Goal: Task Accomplishment & Management: Complete application form

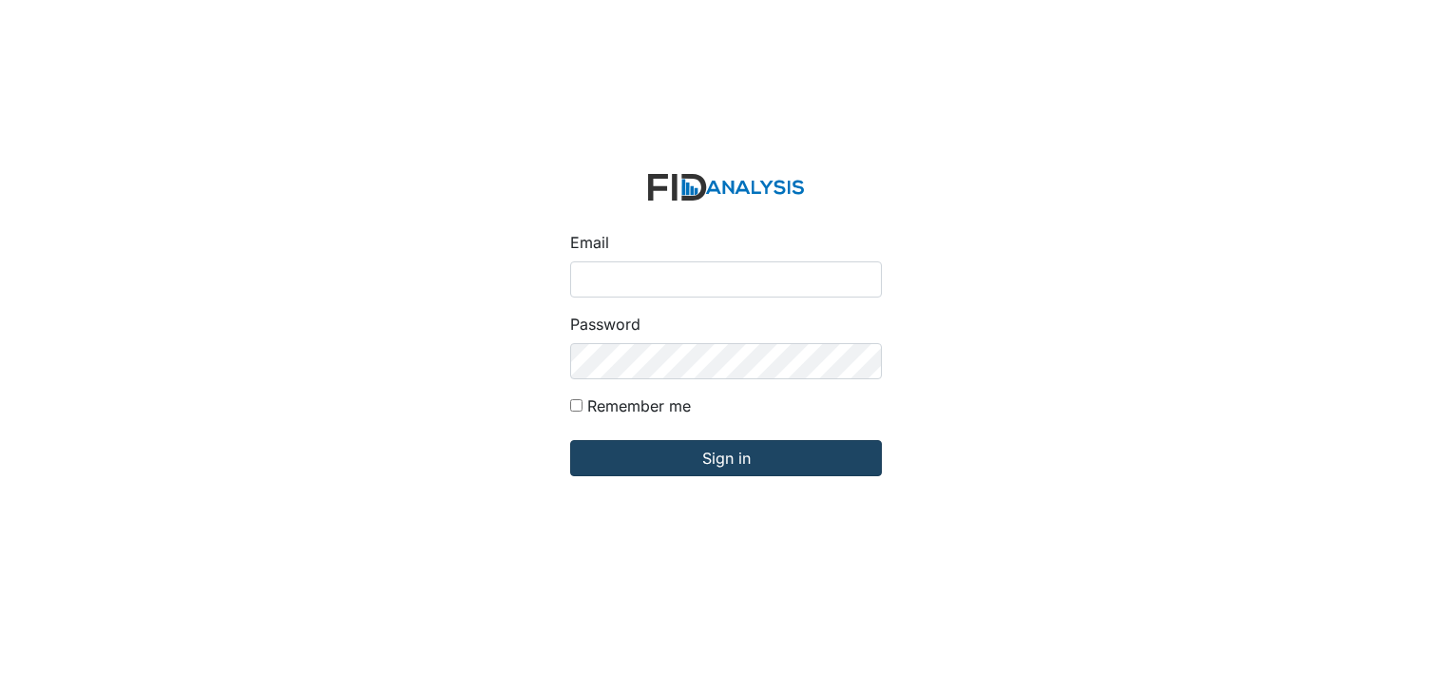
type input "[EMAIL_ADDRESS][DOMAIN_NAME]"
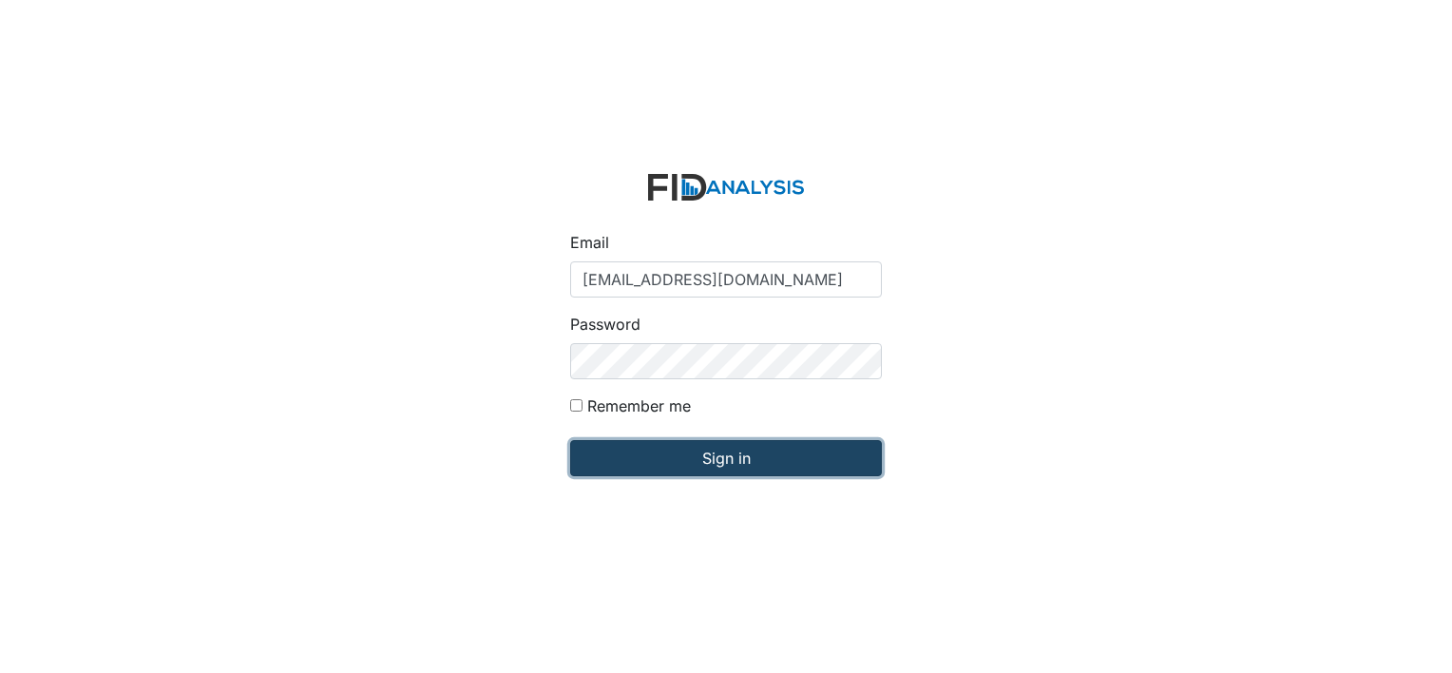
click at [673, 450] on input "Sign in" at bounding box center [726, 458] width 312 height 36
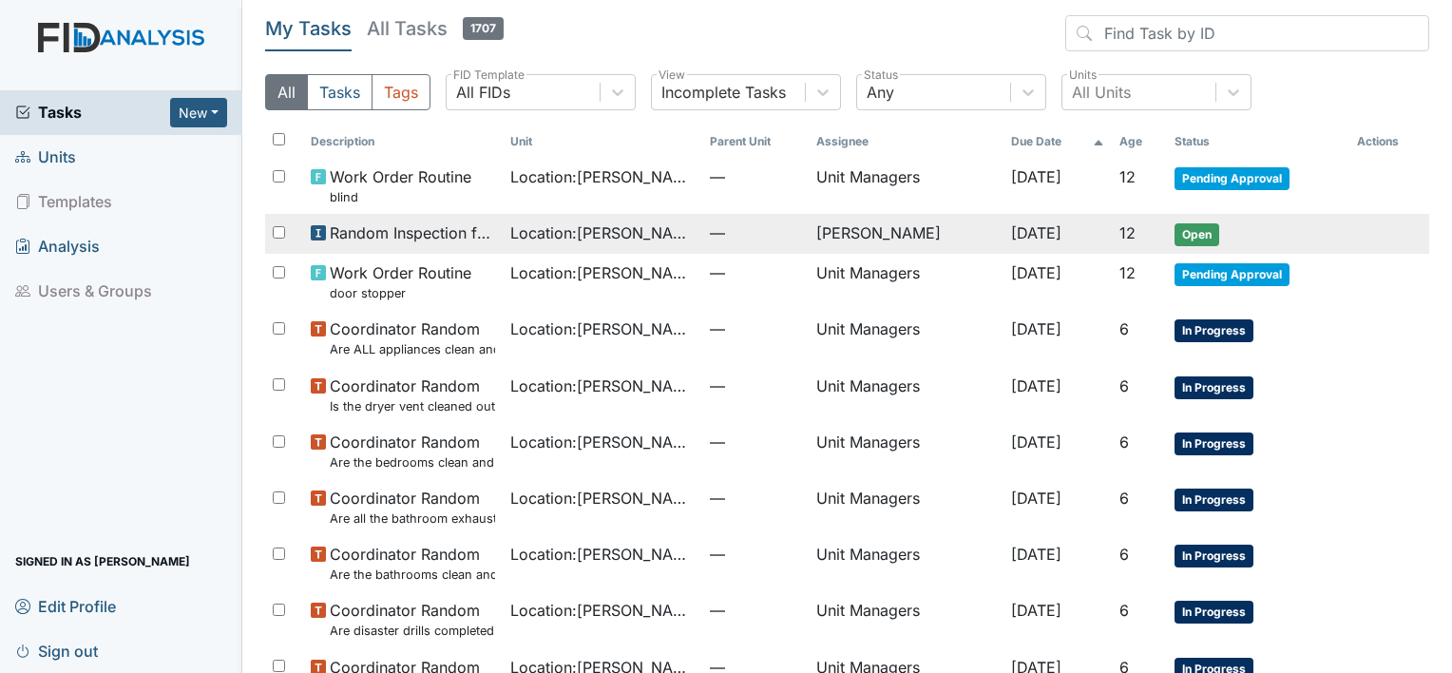
click at [819, 245] on td "[PERSON_NAME]" at bounding box center [907, 234] width 196 height 40
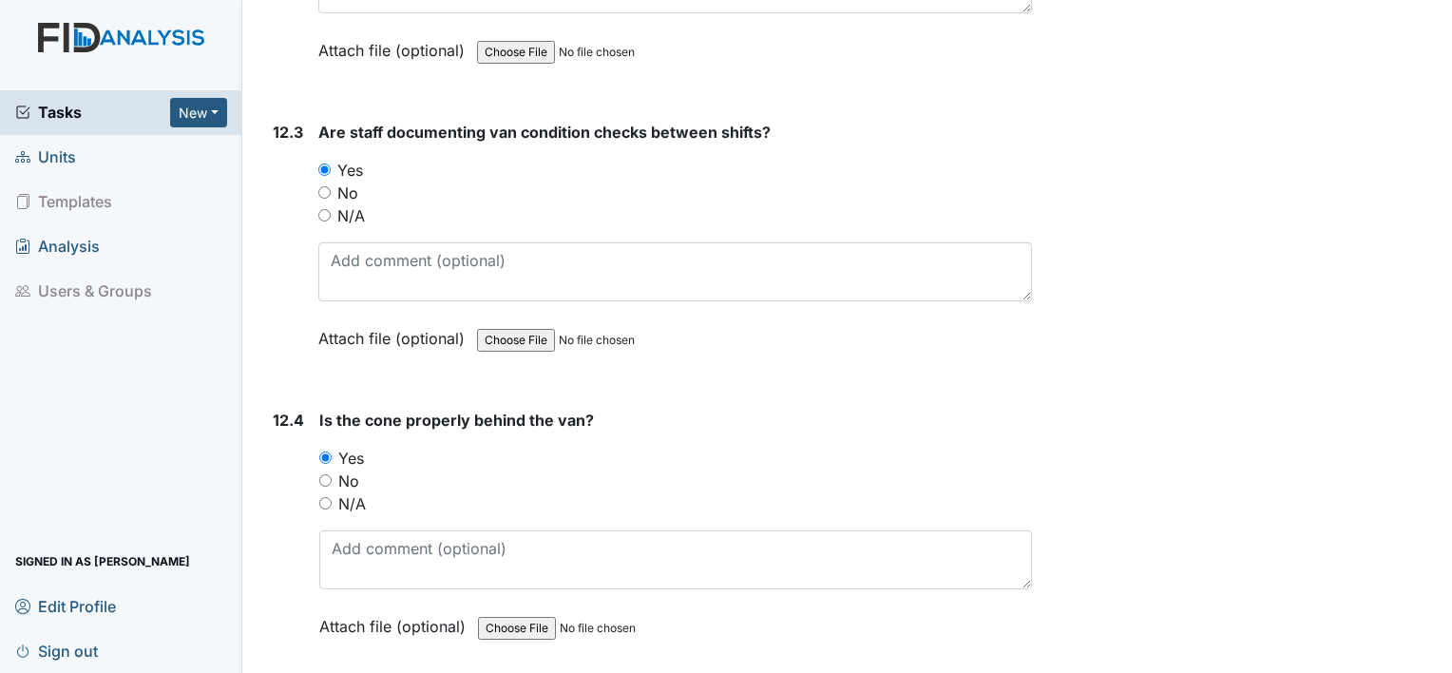
scroll to position [33490, 0]
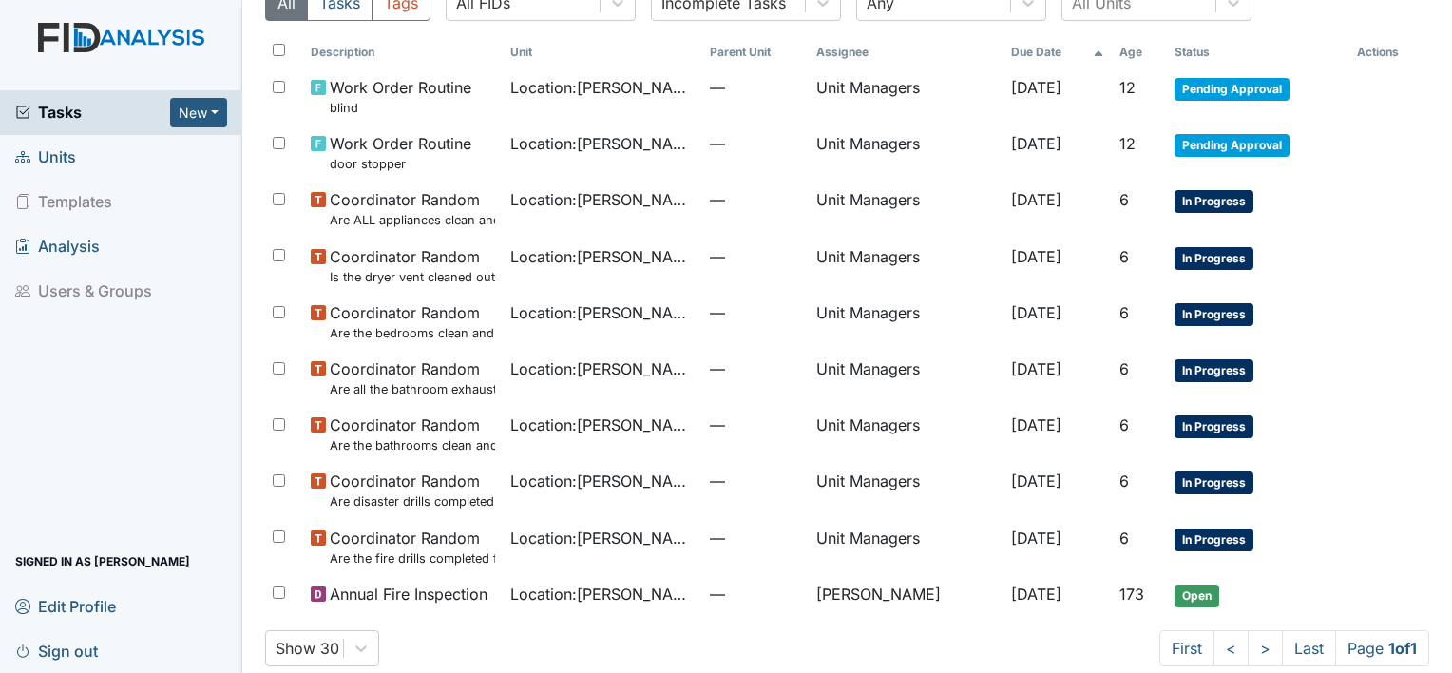
scroll to position [175, 0]
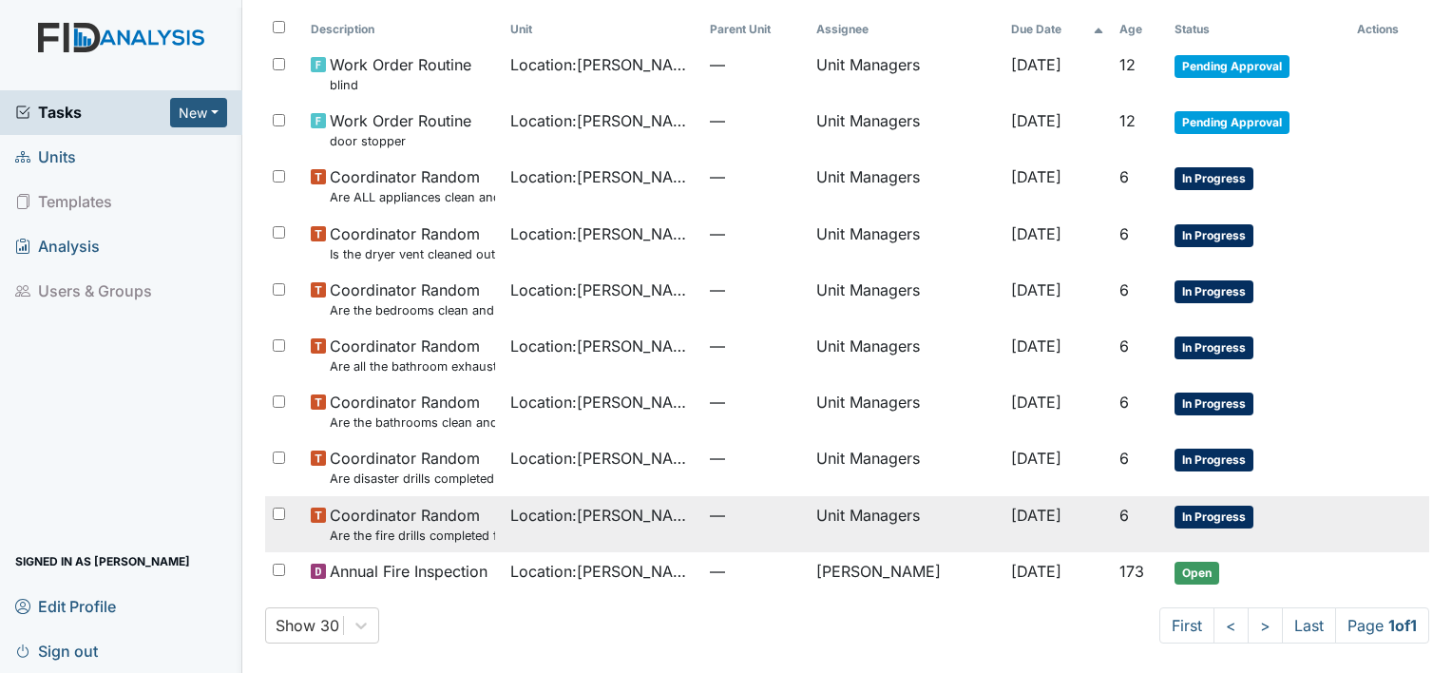
click at [280, 510] on input "checkbox" at bounding box center [279, 513] width 12 height 12
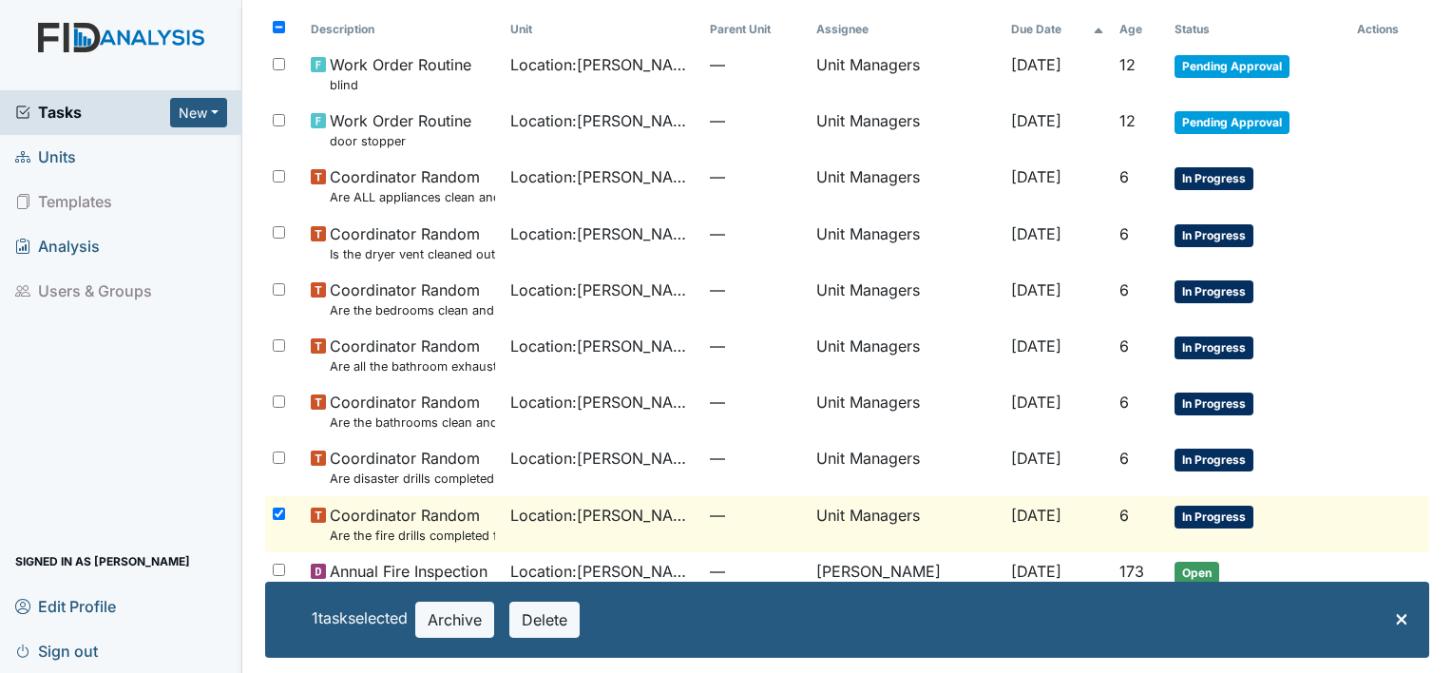
click at [280, 510] on input "checkbox" at bounding box center [279, 513] width 12 height 12
checkbox input "false"
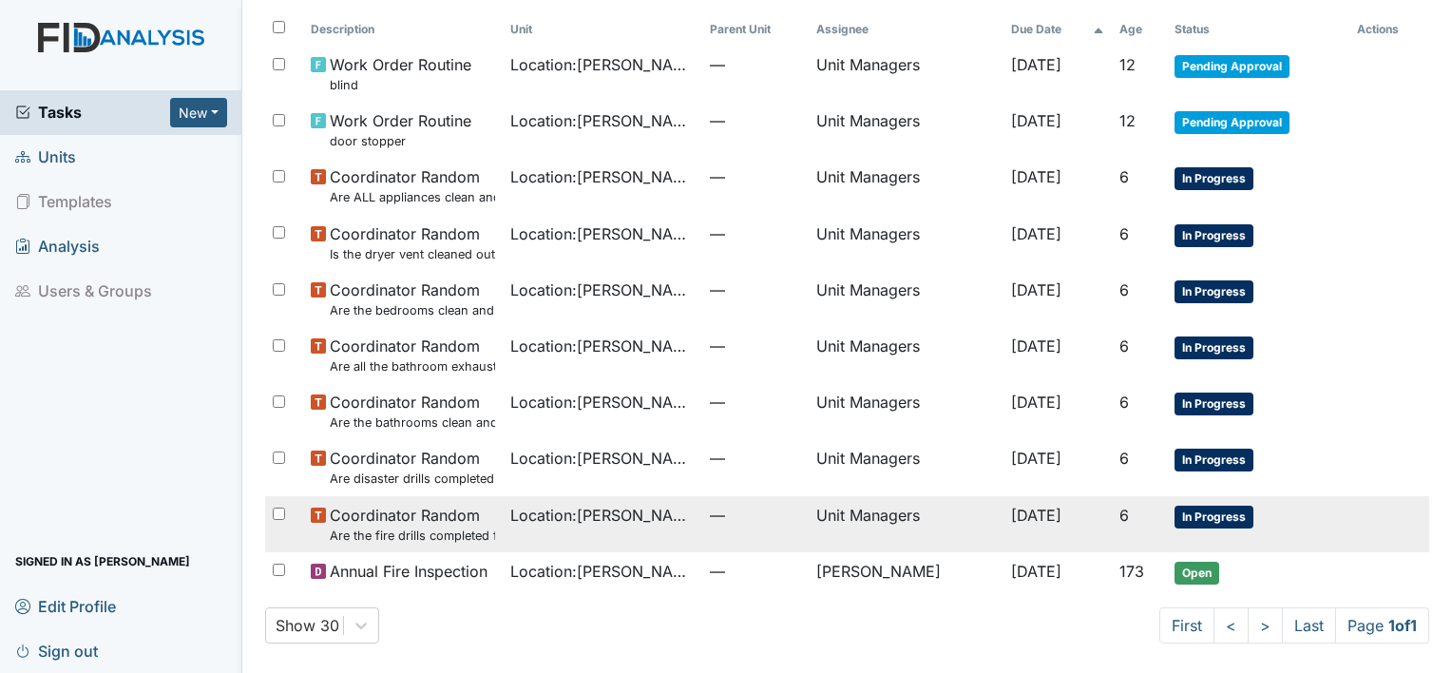
click at [372, 513] on span "Coordinator Random Are the fire drills completed for the most recent month?" at bounding box center [412, 524] width 165 height 41
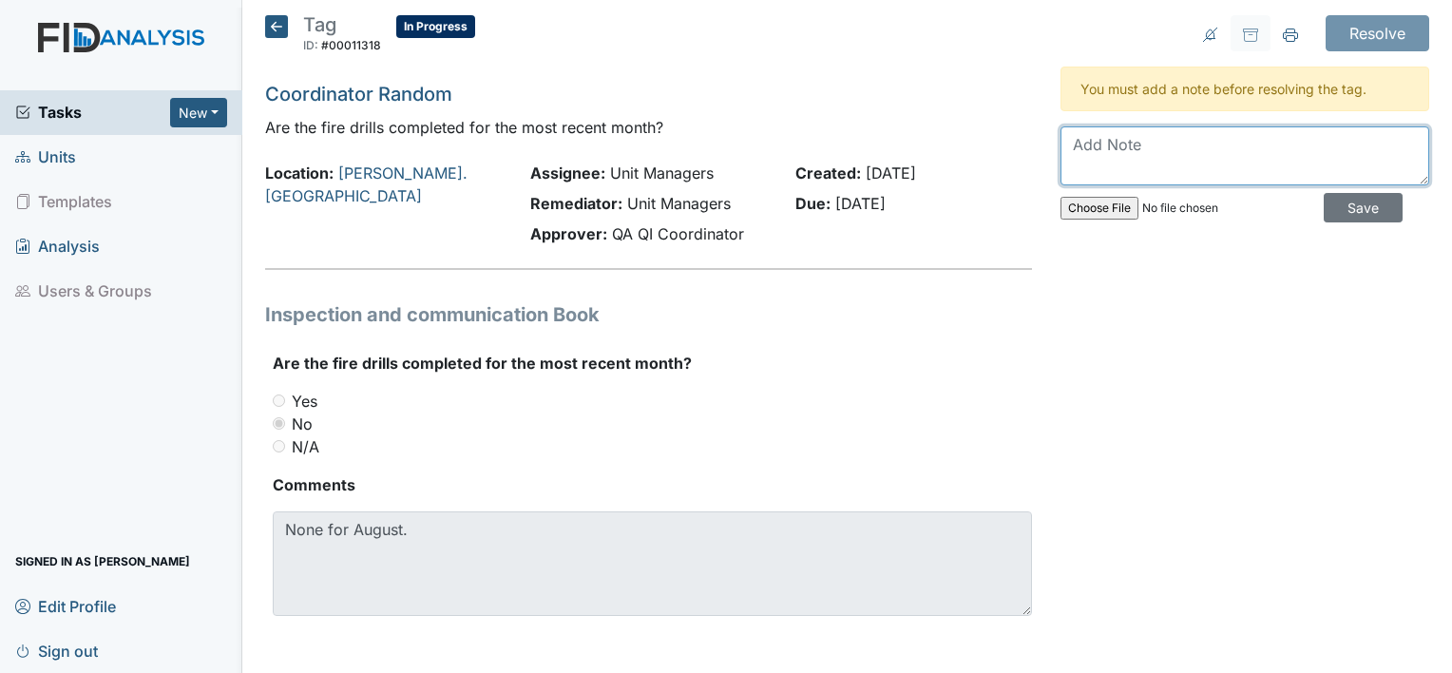
click at [1137, 140] on textarea at bounding box center [1245, 155] width 369 height 59
type textarea "All drills were completed there was only 1 drill for the month of august."
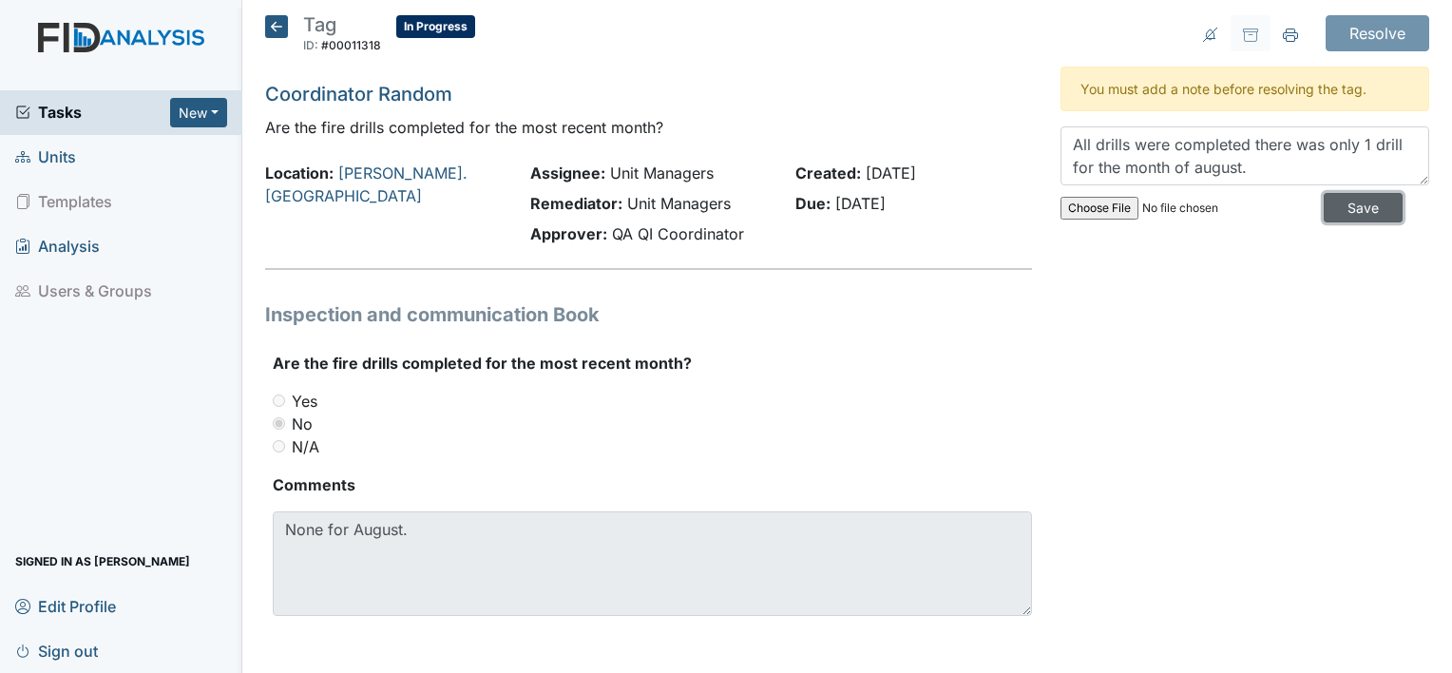
click at [1339, 212] on input "Save" at bounding box center [1363, 207] width 79 height 29
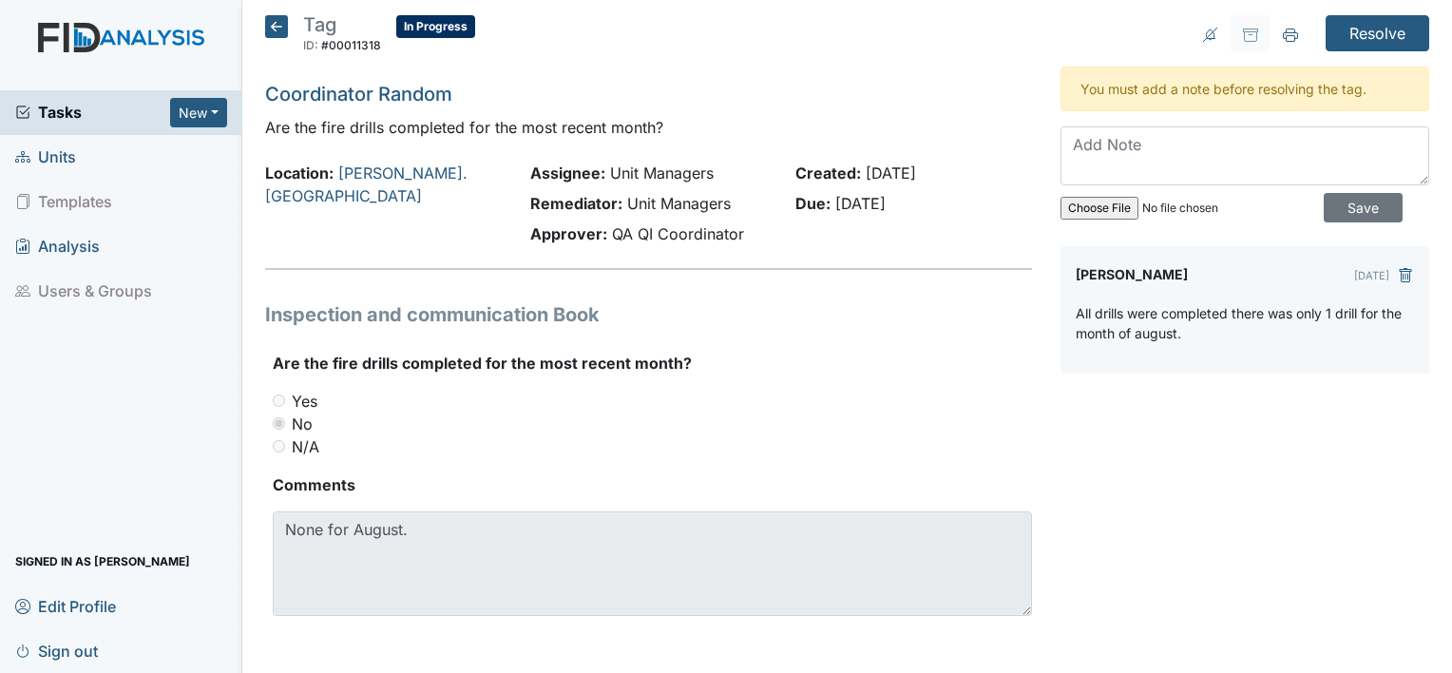
click at [84, 106] on span "Tasks" at bounding box center [92, 112] width 155 height 23
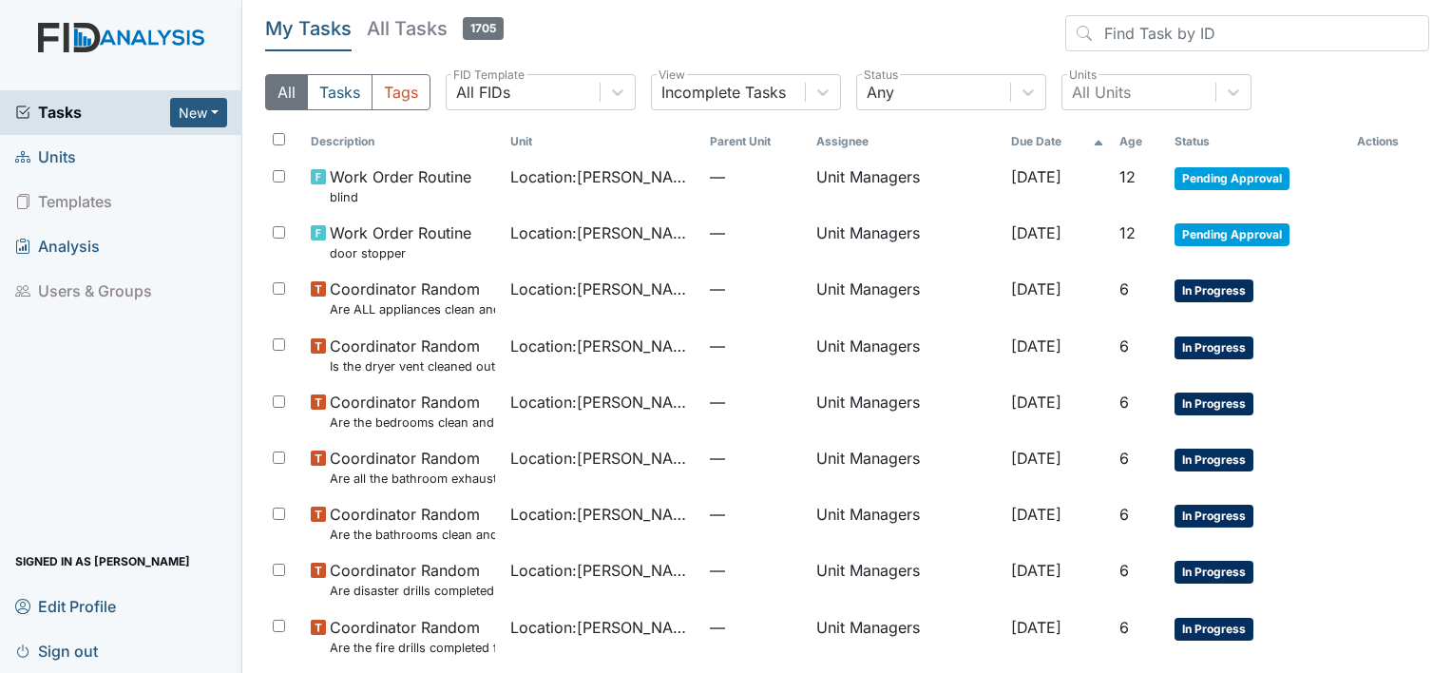
scroll to position [112, 0]
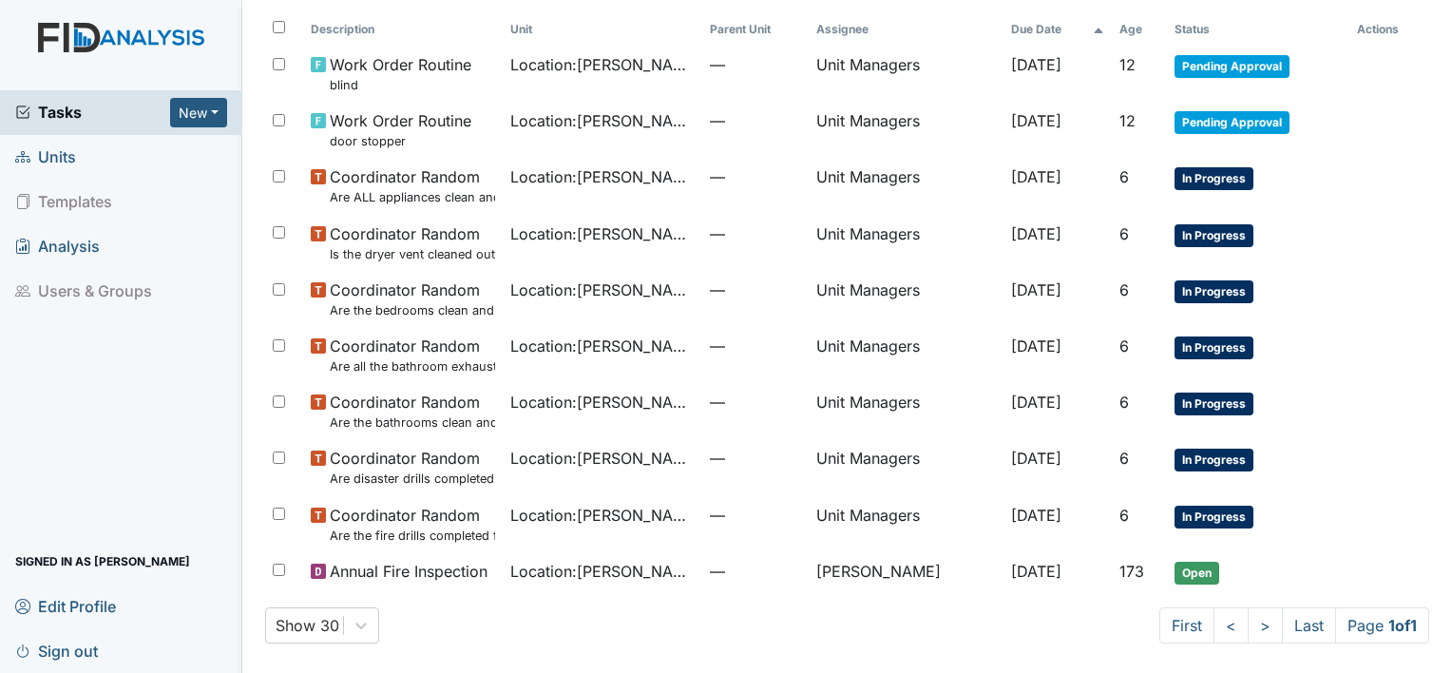
click at [65, 157] on span "Units" at bounding box center [45, 157] width 61 height 29
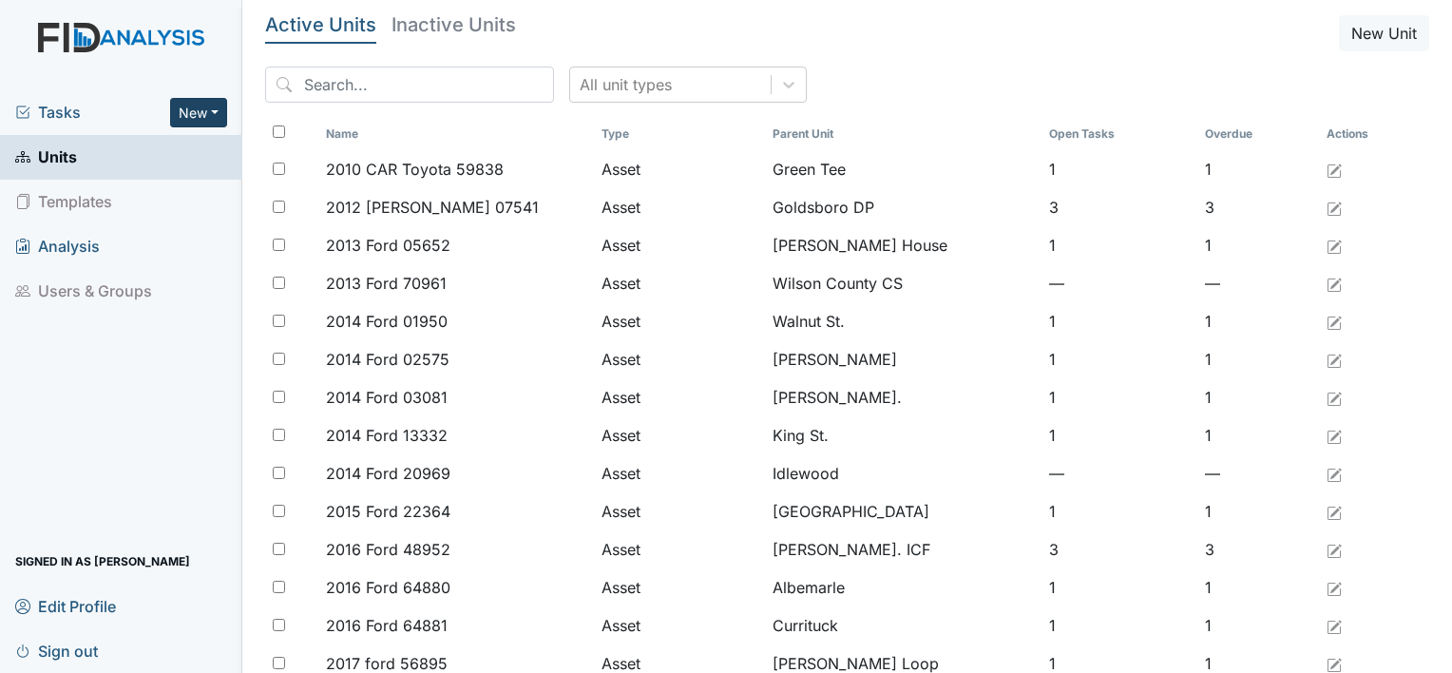
click at [182, 106] on button "New" at bounding box center [198, 112] width 57 height 29
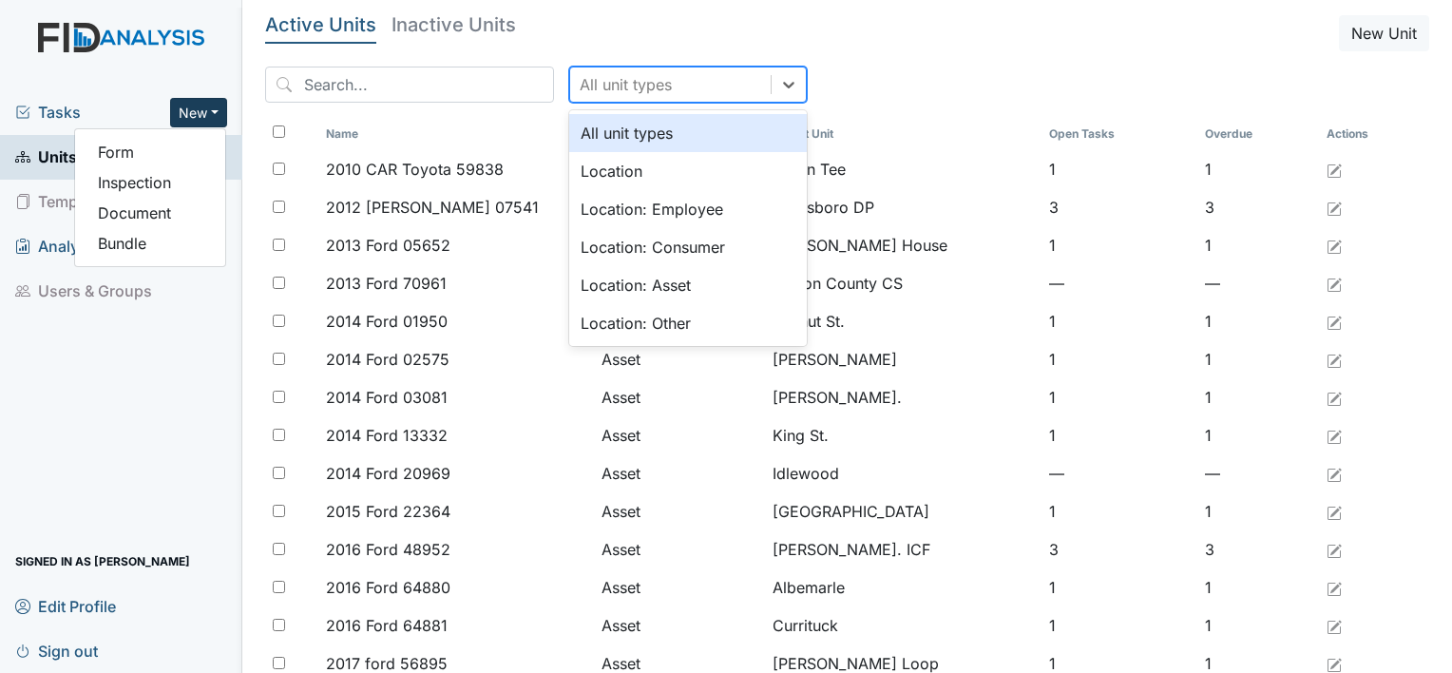
click at [699, 96] on div "All unit types" at bounding box center [670, 84] width 201 height 34
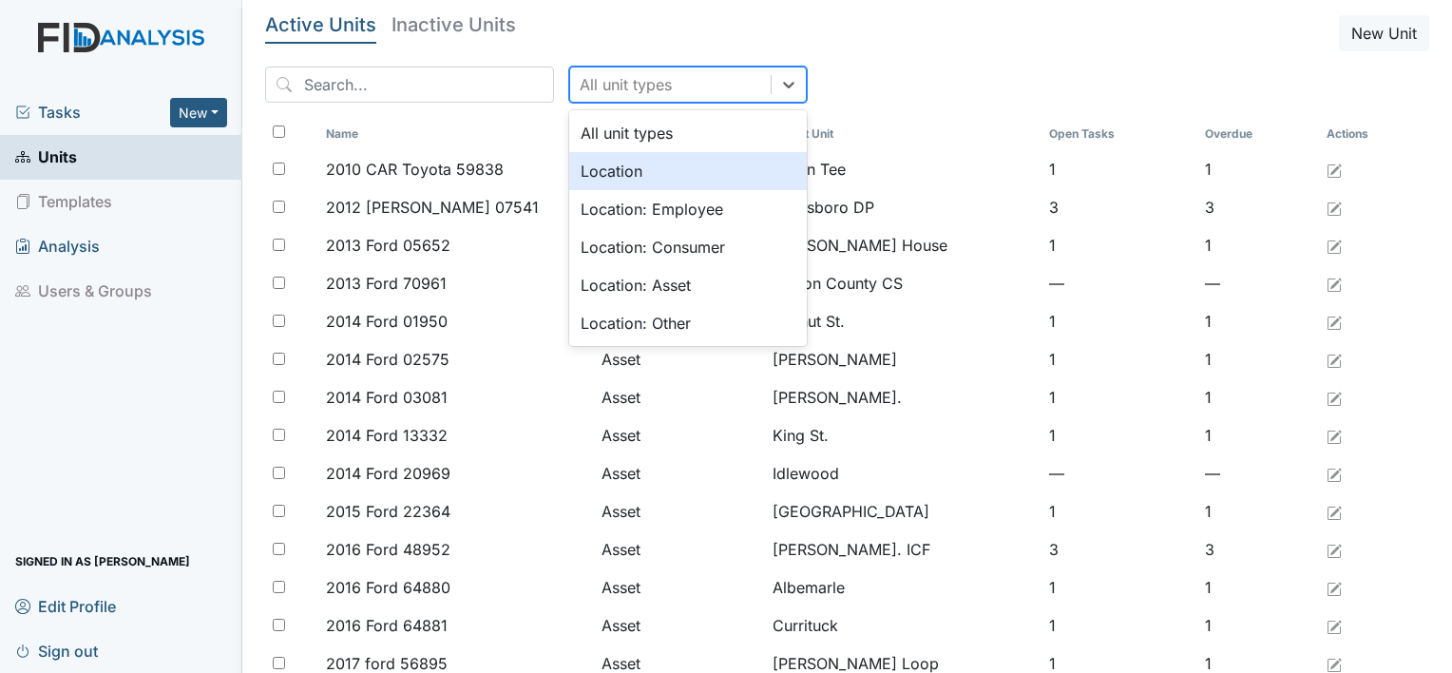
click at [661, 173] on div "Location" at bounding box center [688, 171] width 238 height 38
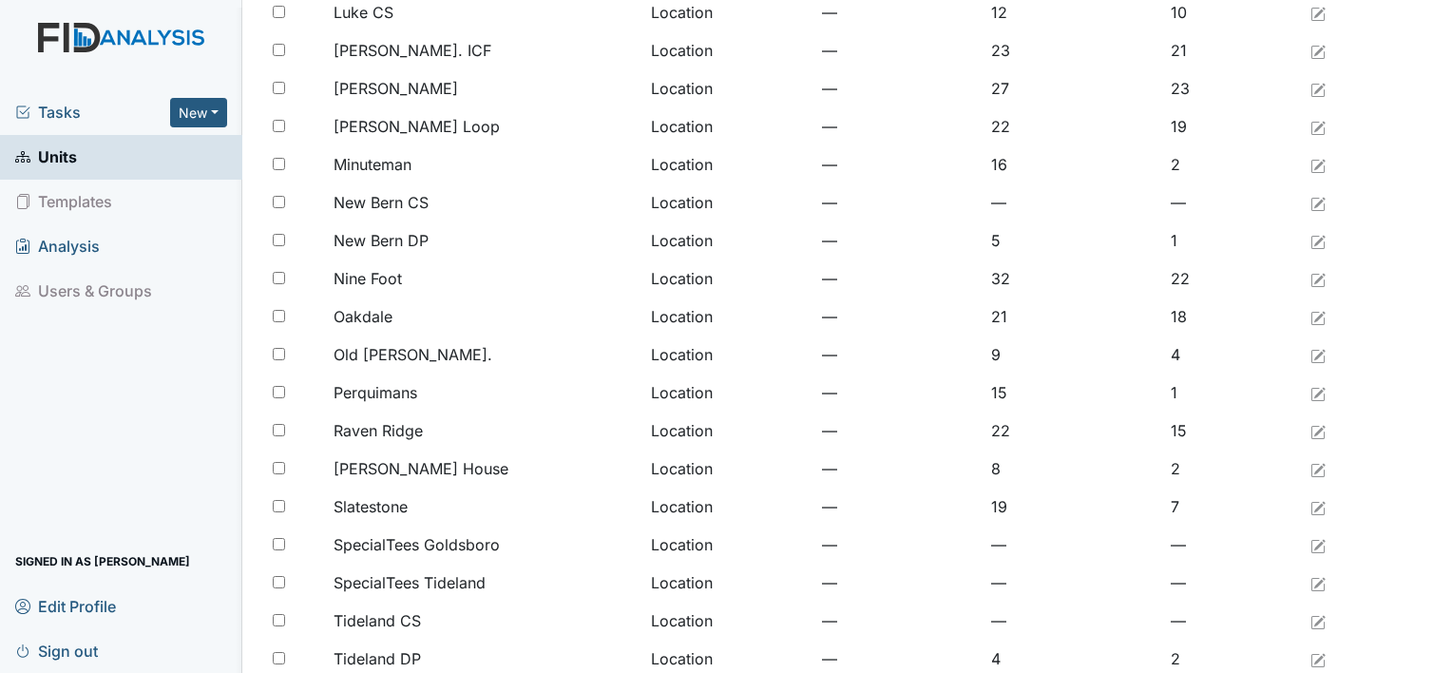
scroll to position [1460, 0]
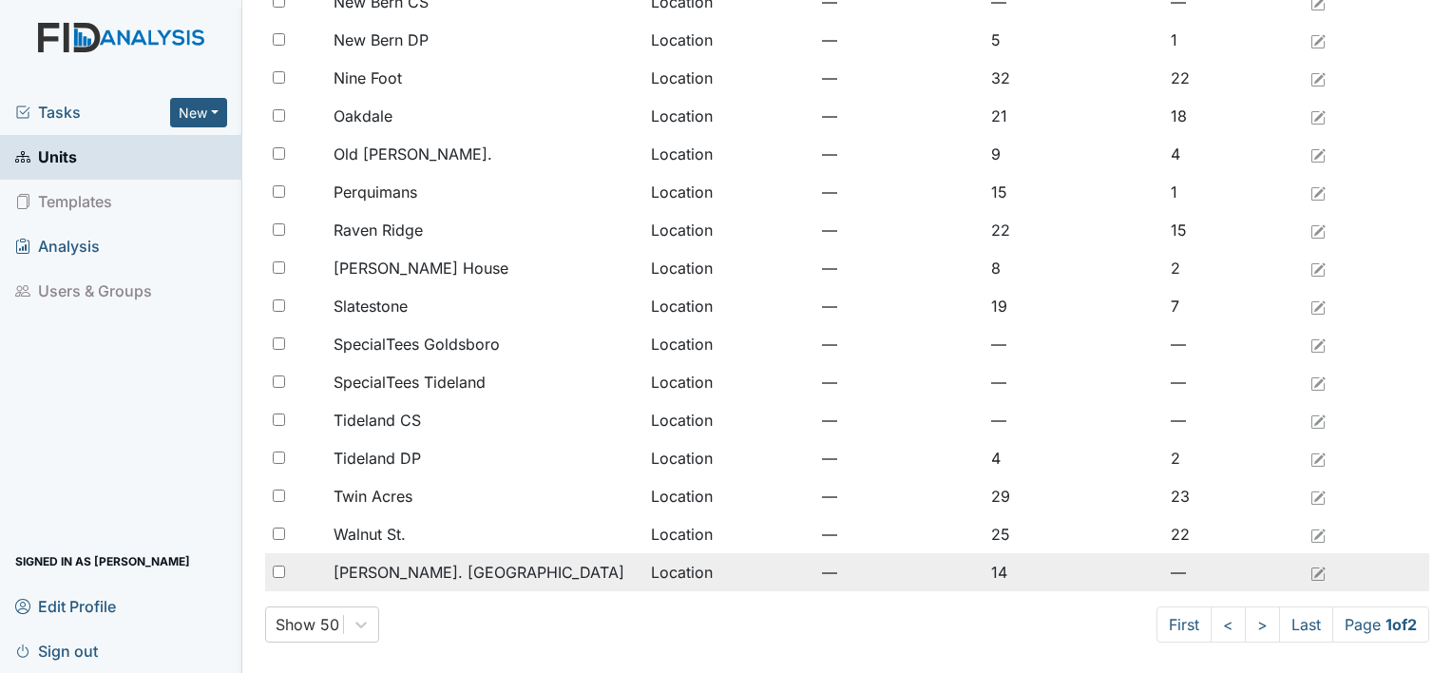
click at [281, 565] on input "checkbox" at bounding box center [279, 571] width 12 height 12
checkbox input "true"
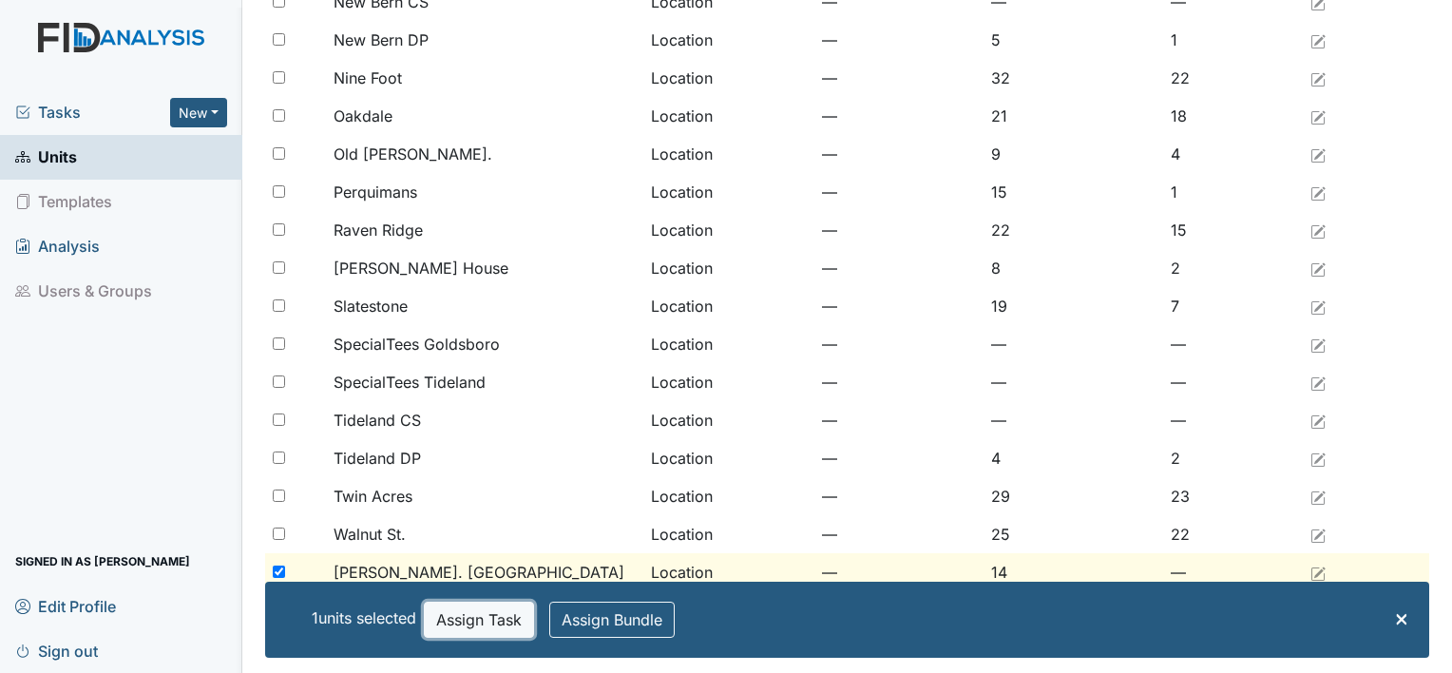
click at [509, 612] on button "Assign Task" at bounding box center [479, 620] width 110 height 36
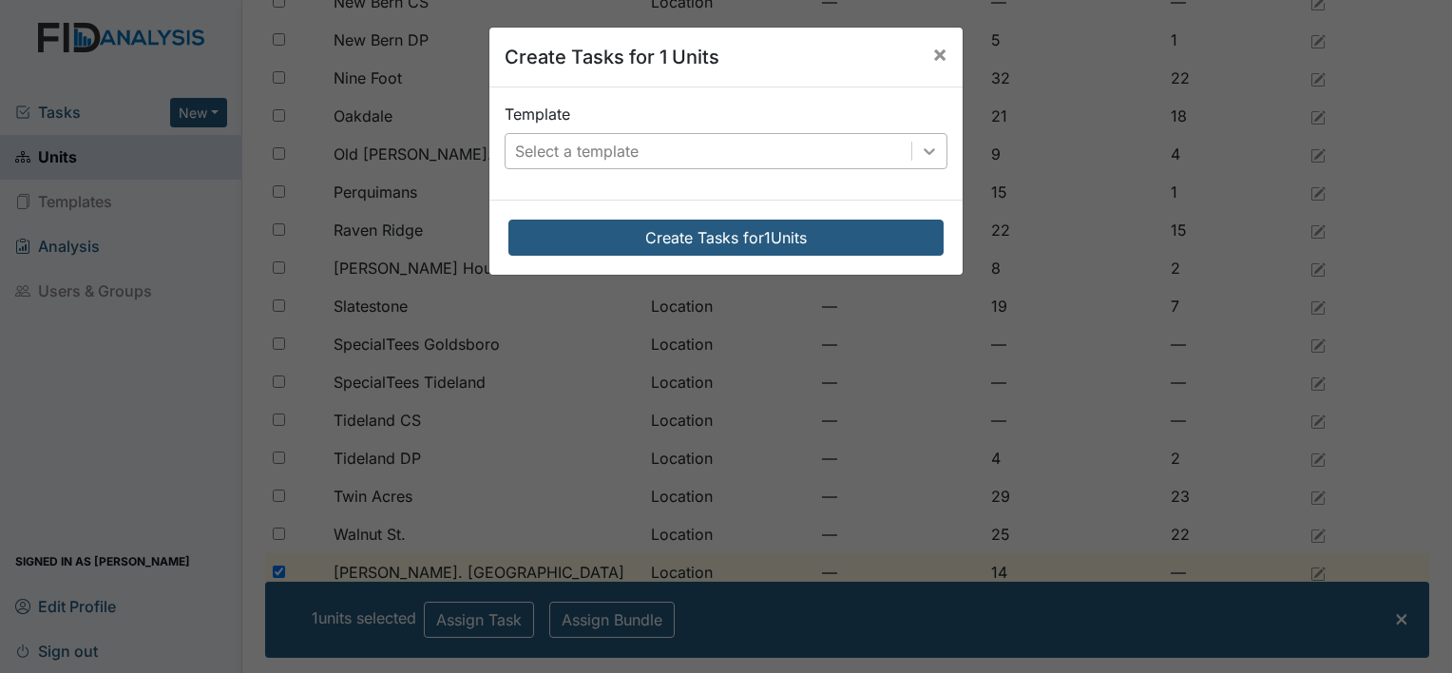
click at [928, 148] on icon at bounding box center [929, 151] width 19 height 19
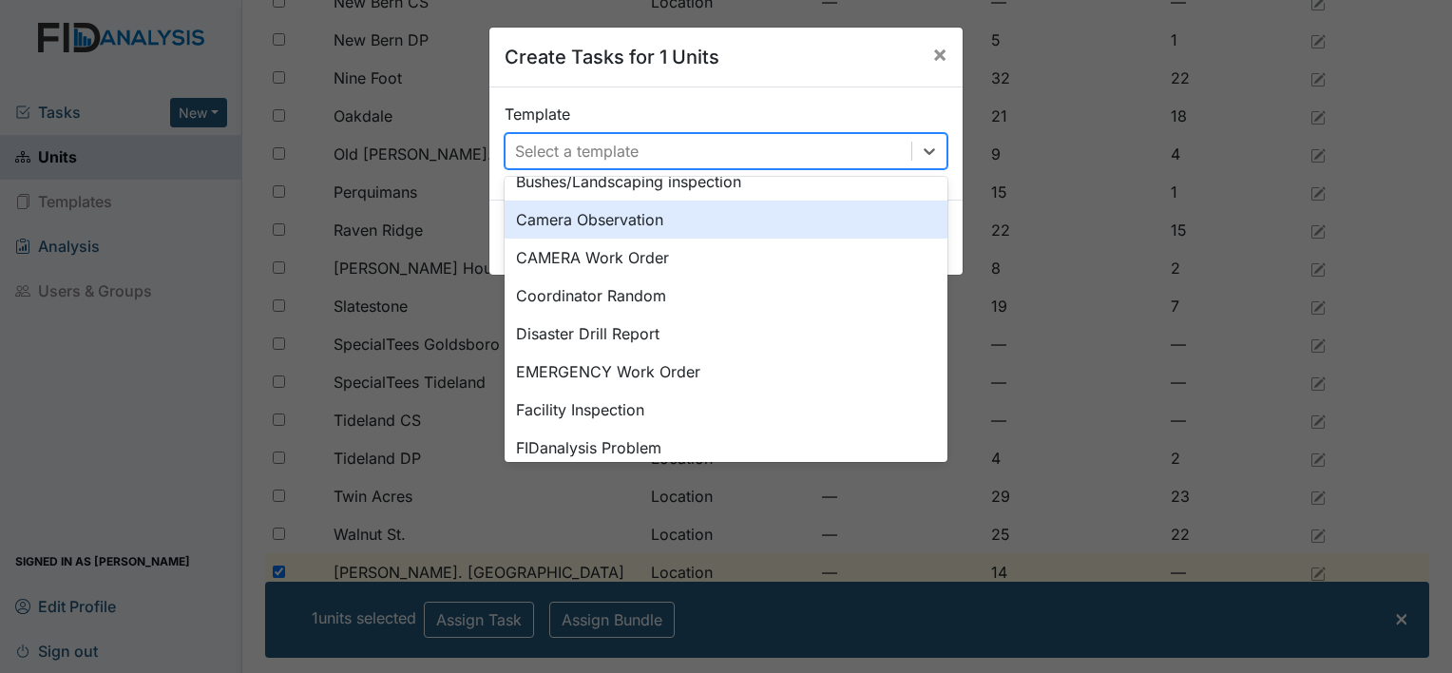
scroll to position [266, 0]
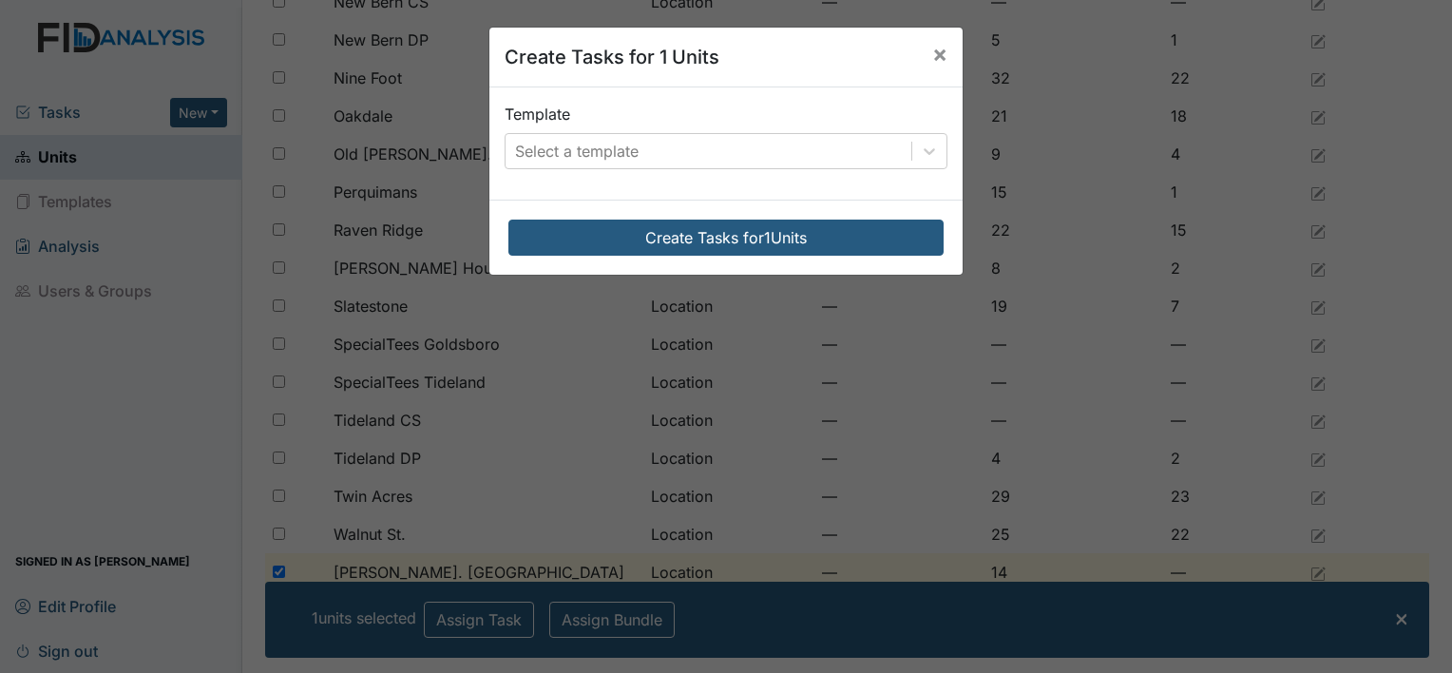
click at [940, 448] on div "Create Tasks for 1 Units × Template Select a template Create Tasks for 1 Units" at bounding box center [726, 336] width 1452 height 673
click at [920, 146] on icon at bounding box center [929, 151] width 19 height 19
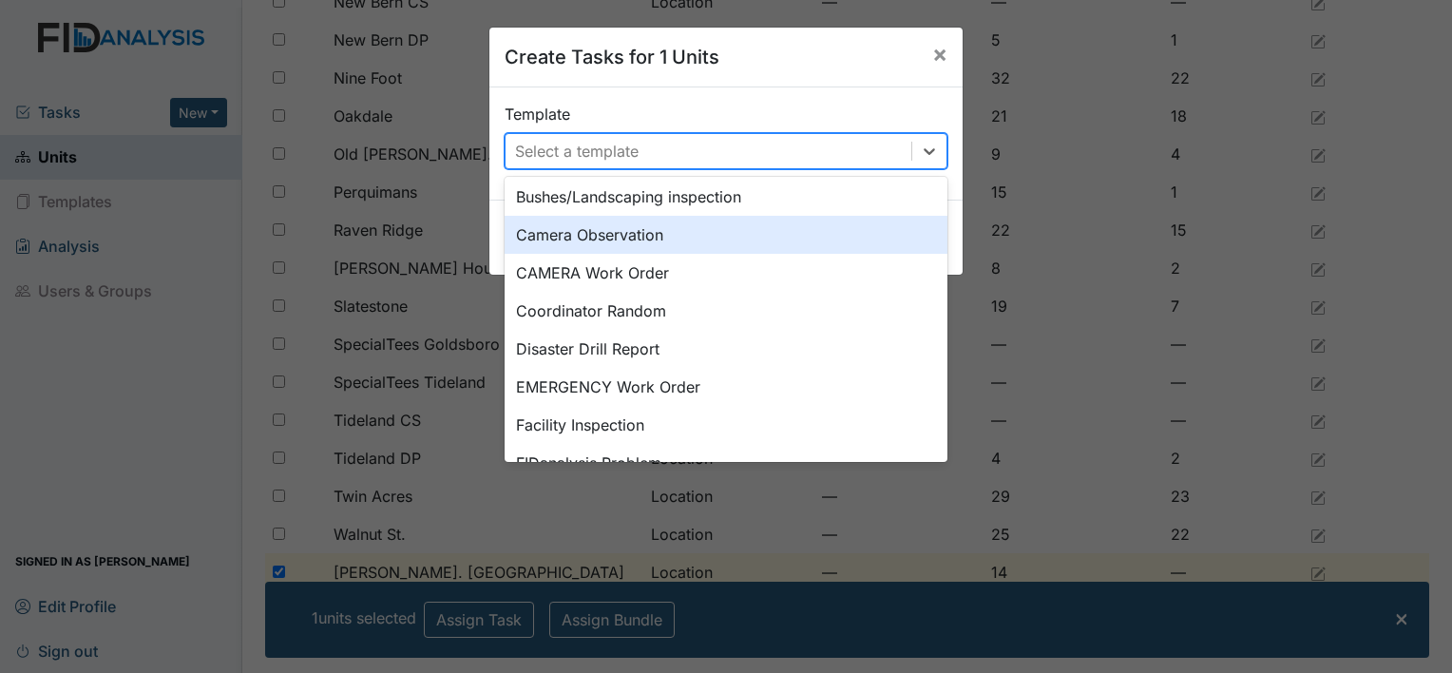
scroll to position [228, 0]
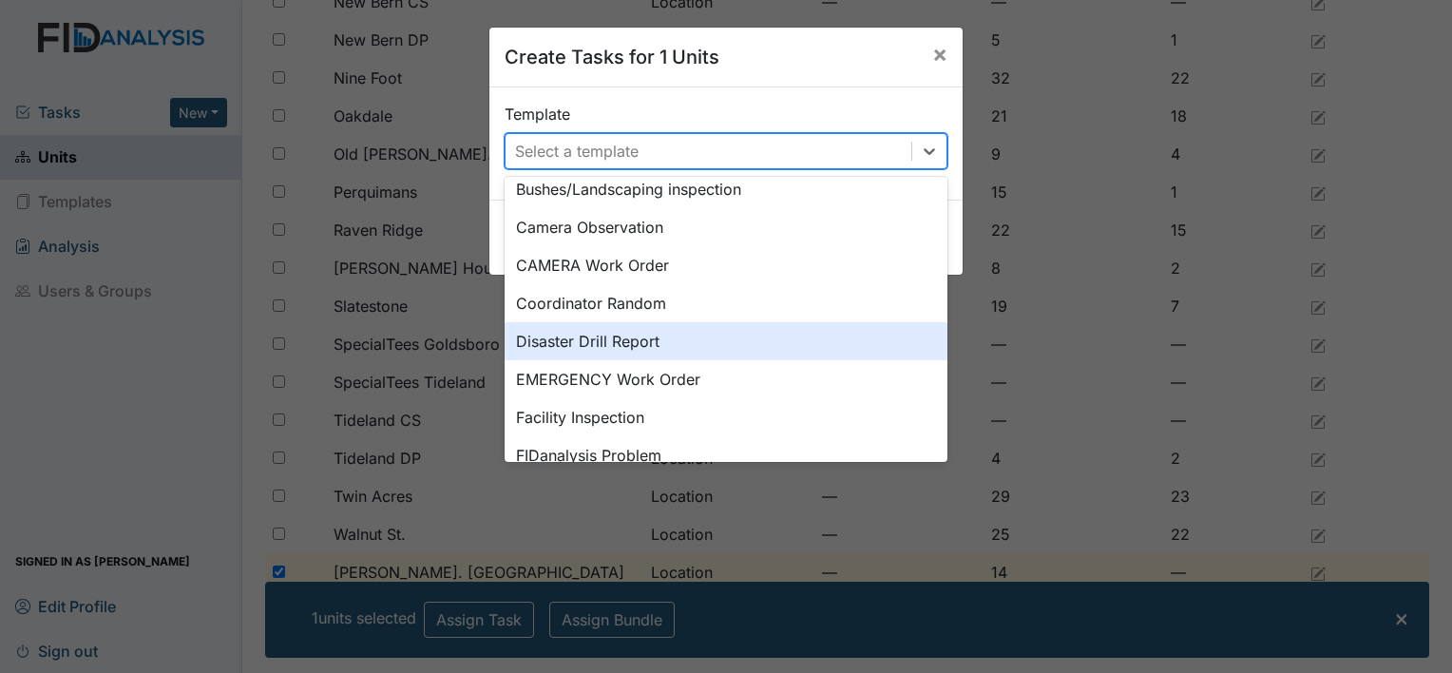
click at [699, 357] on div "Disaster Drill Report" at bounding box center [726, 341] width 443 height 38
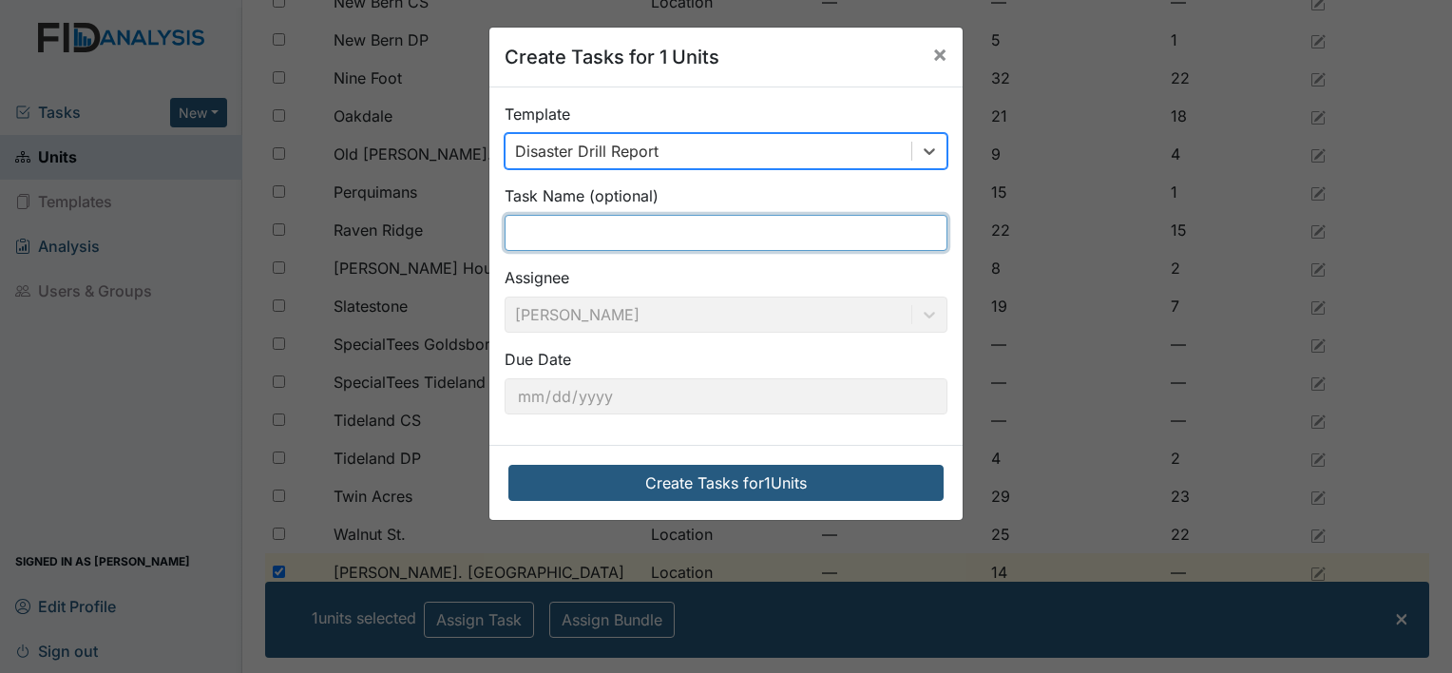
click at [693, 234] on input "text" at bounding box center [726, 233] width 443 height 36
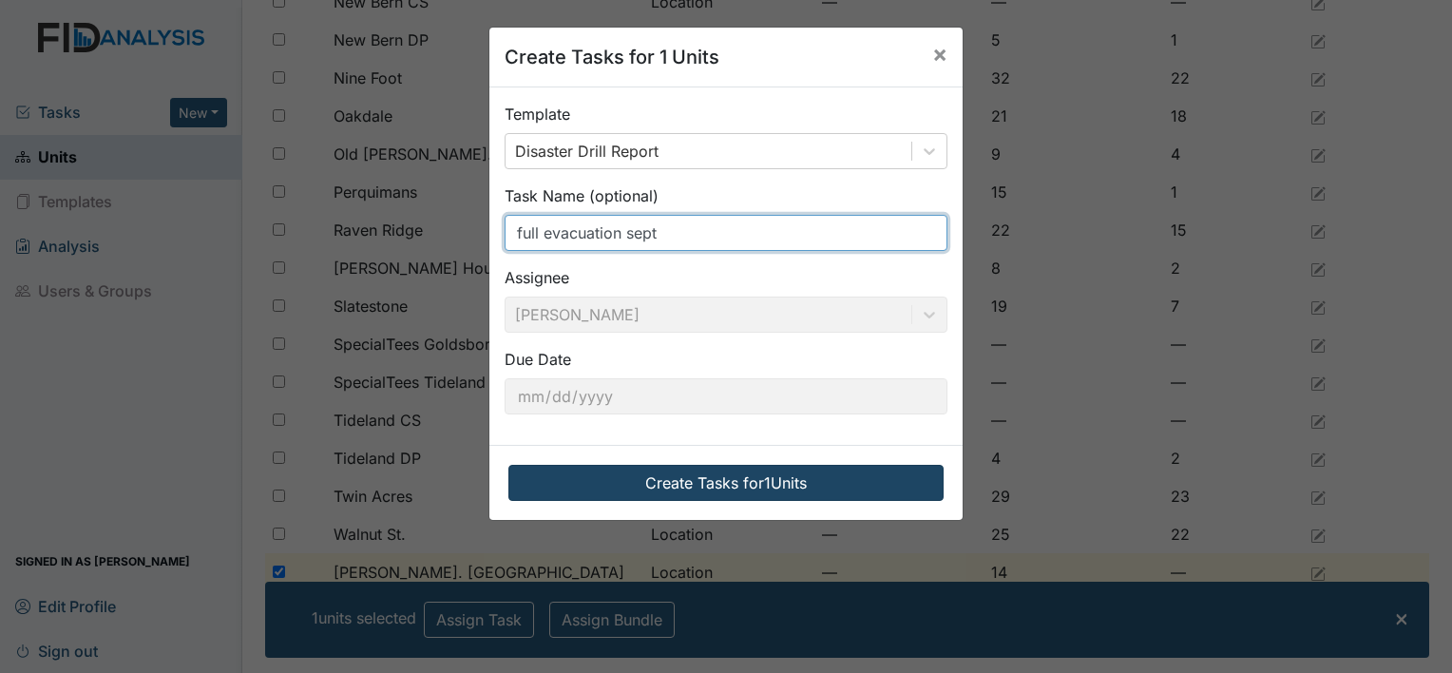
type input "full evacuation sept"
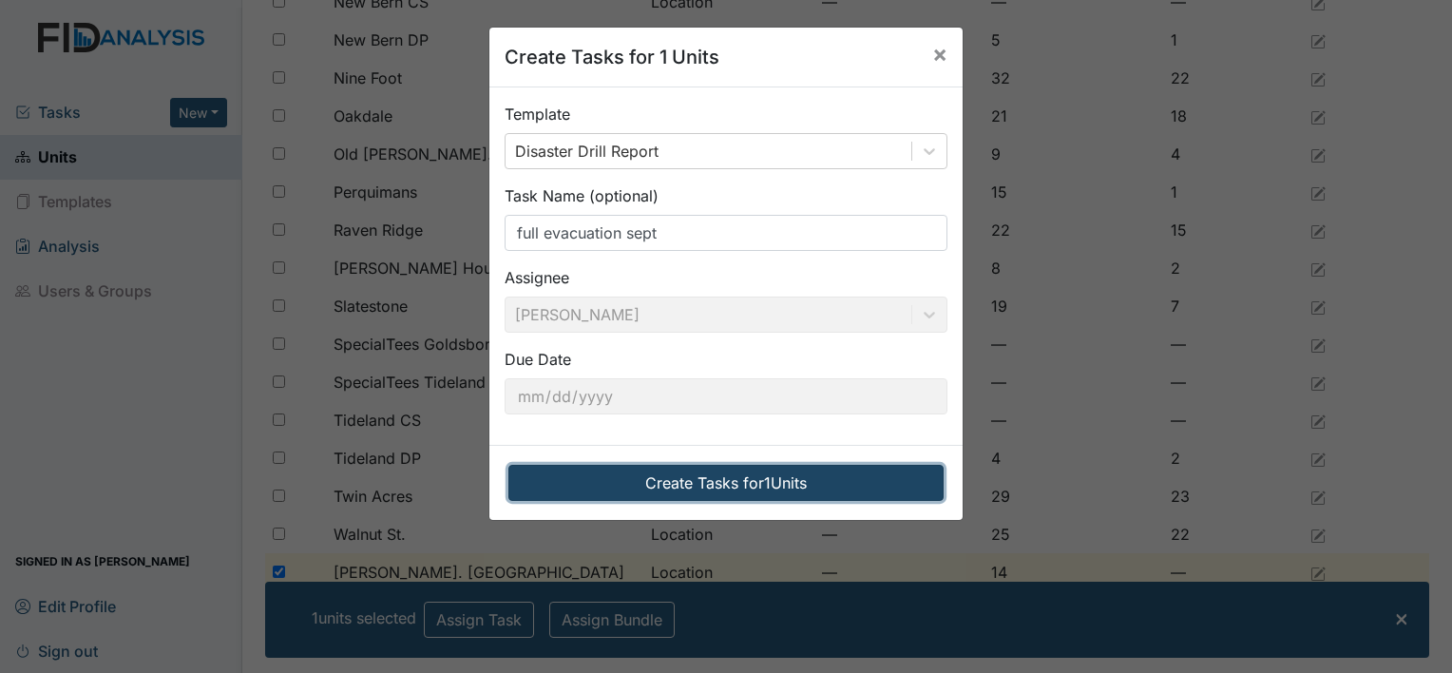
click at [640, 490] on button "Create Tasks for 1 Units" at bounding box center [725, 483] width 435 height 36
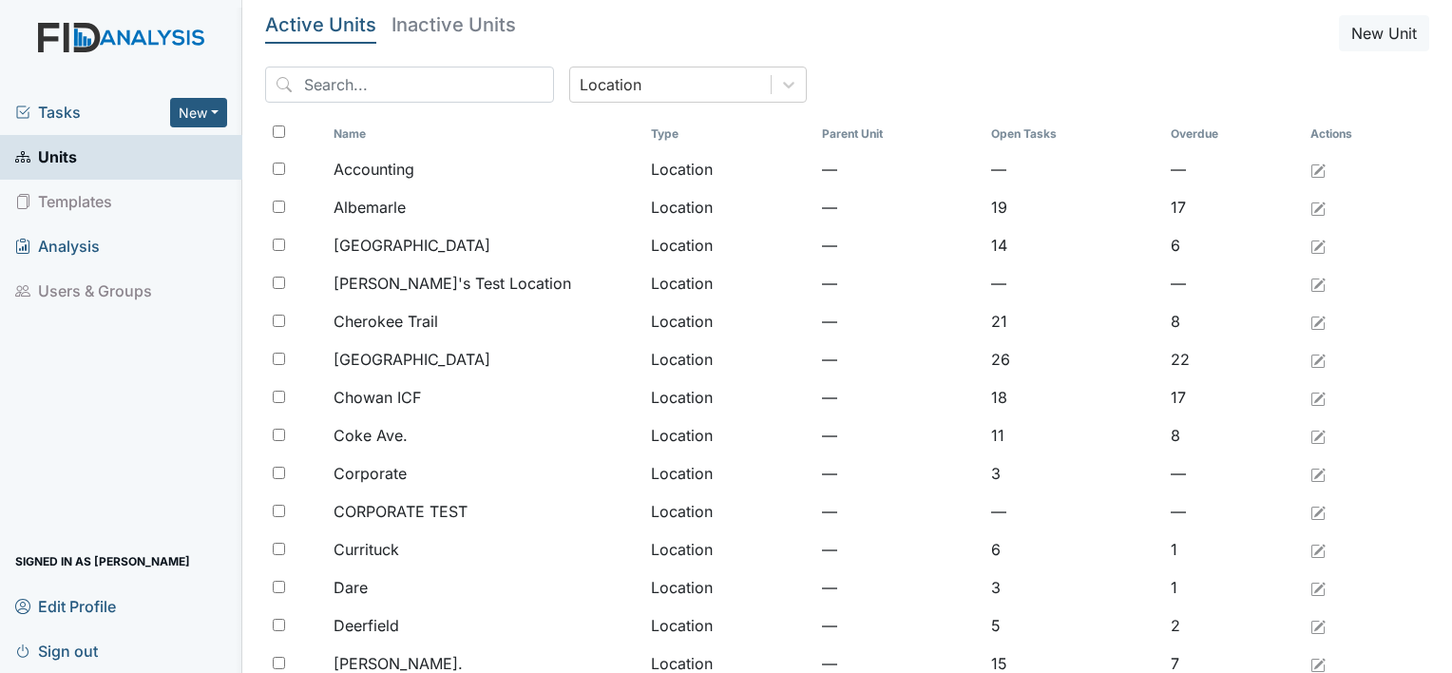
click at [68, 124] on div "Tasks New Form Inspection Document Bundle" at bounding box center [121, 112] width 242 height 45
click at [67, 118] on span "Tasks" at bounding box center [92, 112] width 155 height 23
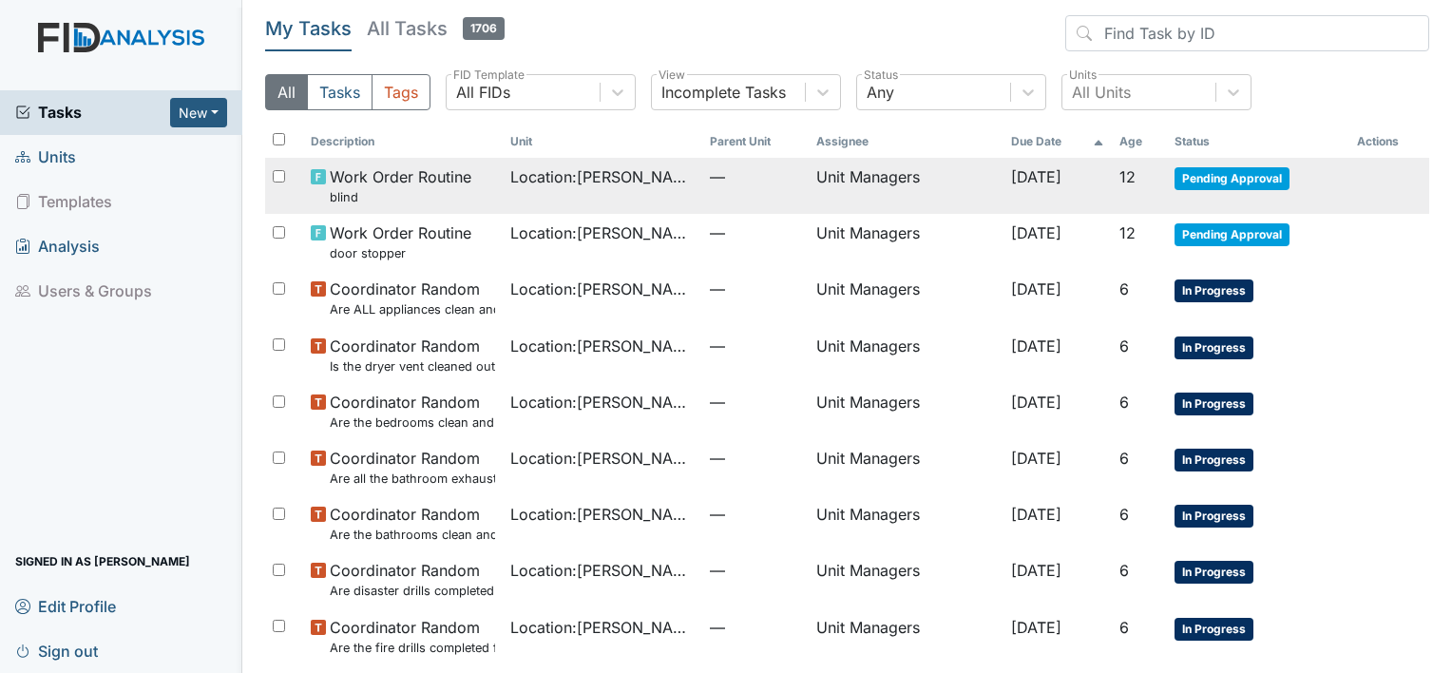
click at [1011, 183] on span "[DATE]" at bounding box center [1036, 176] width 50 height 19
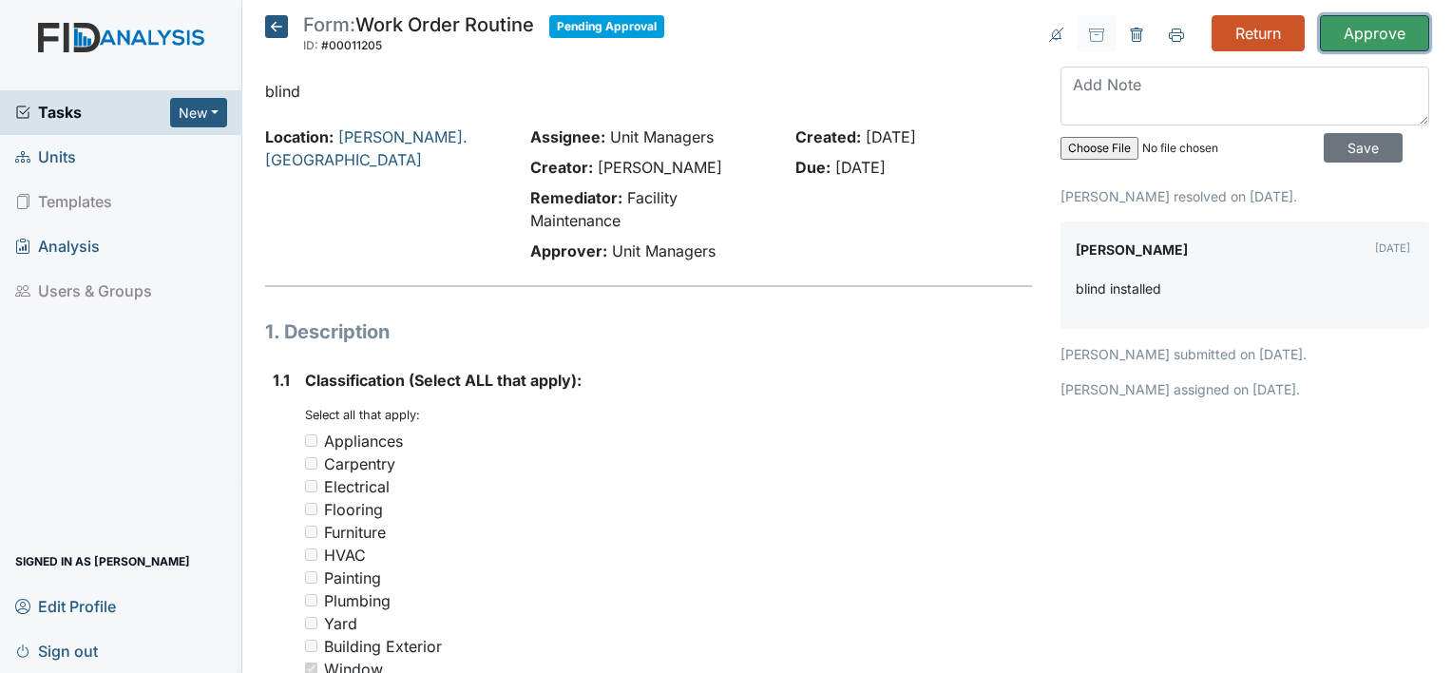
click at [1376, 43] on input "Approve" at bounding box center [1374, 33] width 109 height 36
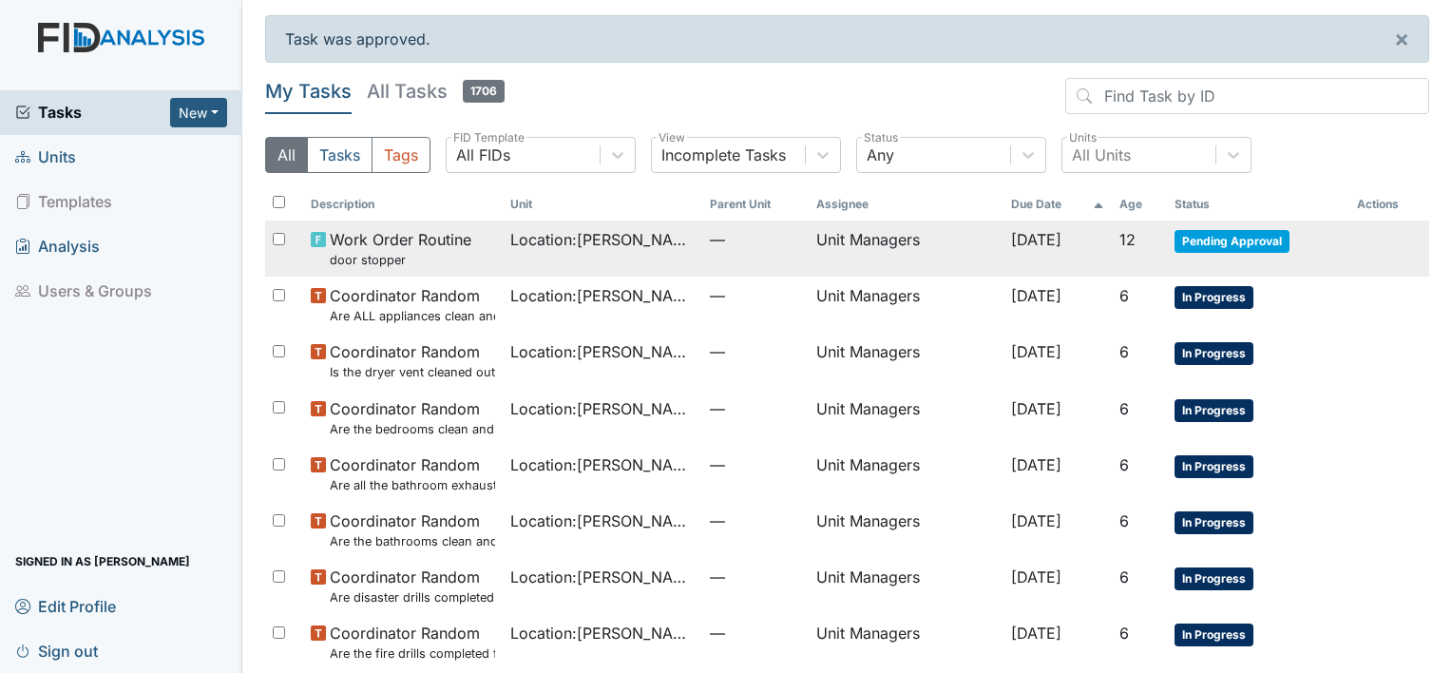
click at [1135, 254] on td "12" at bounding box center [1140, 248] width 56 height 56
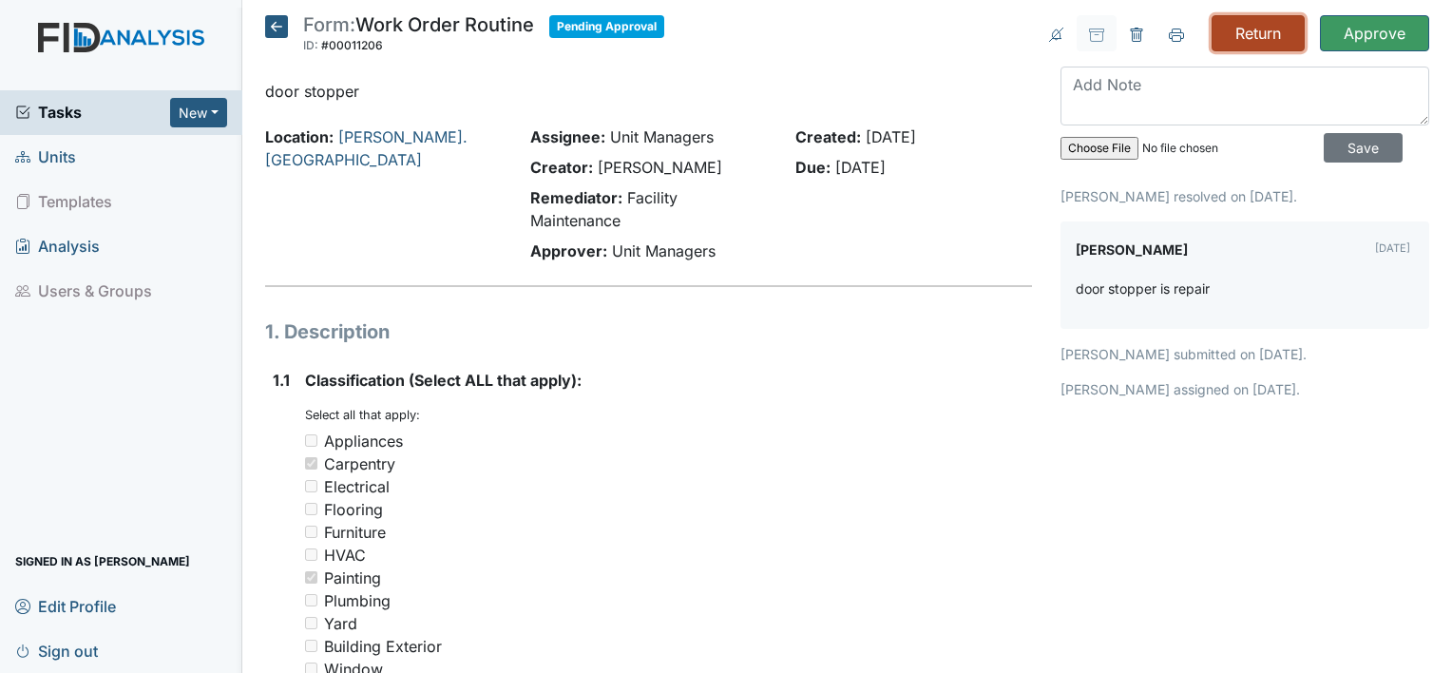
click at [1249, 29] on input "Return" at bounding box center [1258, 33] width 93 height 36
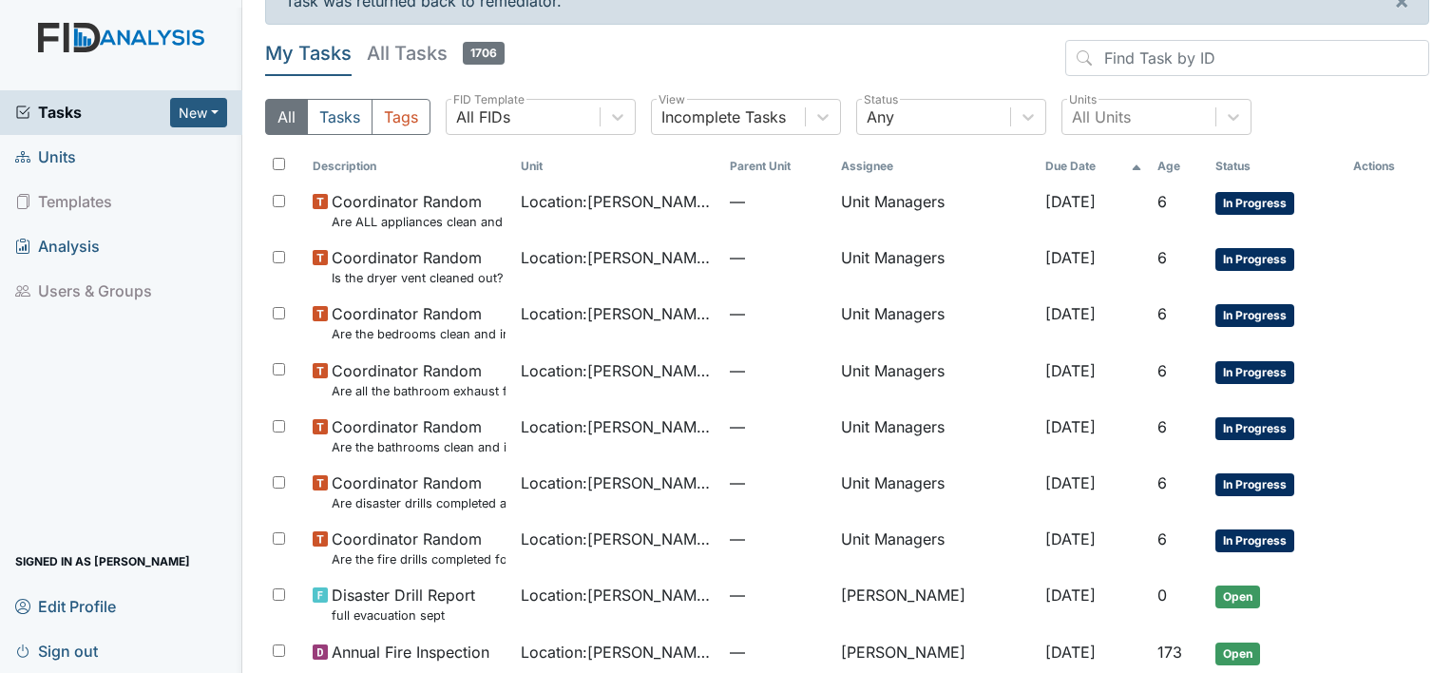
scroll to position [76, 0]
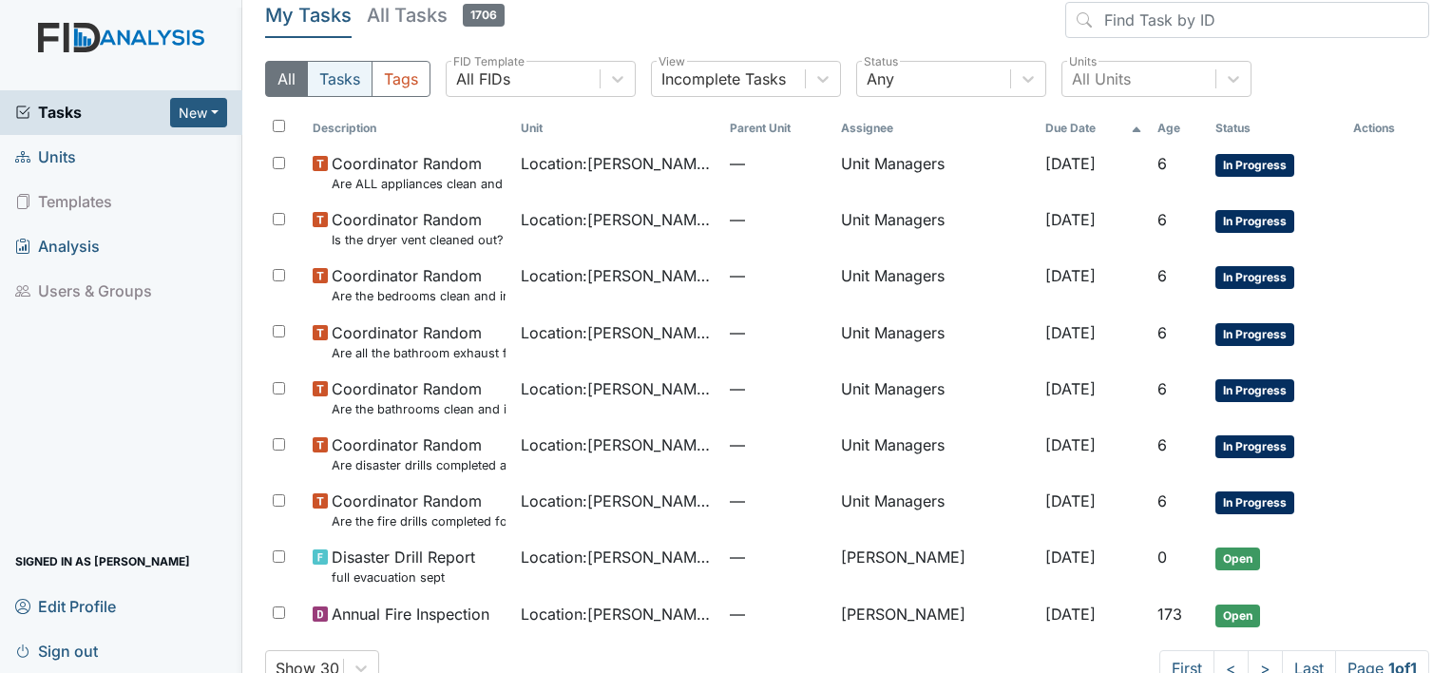
click at [331, 76] on button "Tasks" at bounding box center [340, 79] width 66 height 36
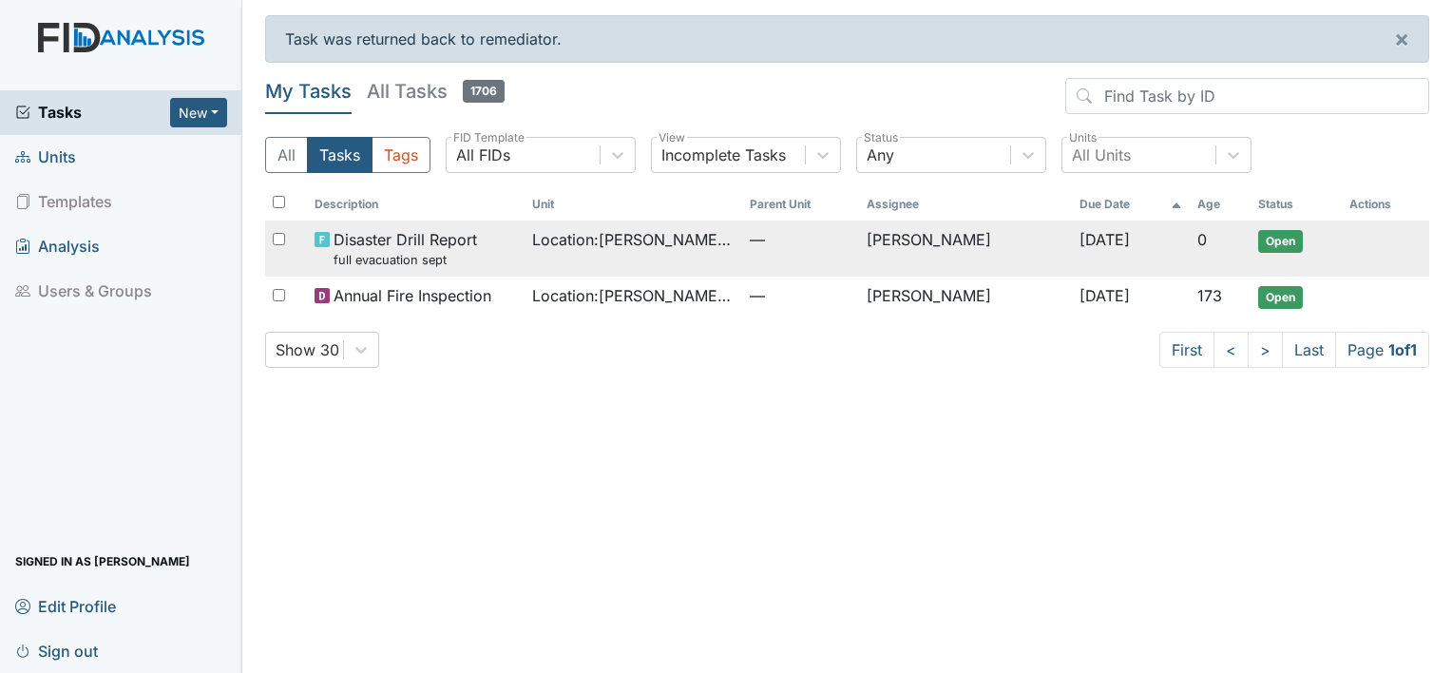
click at [1283, 239] on span "Open" at bounding box center [1280, 241] width 45 height 23
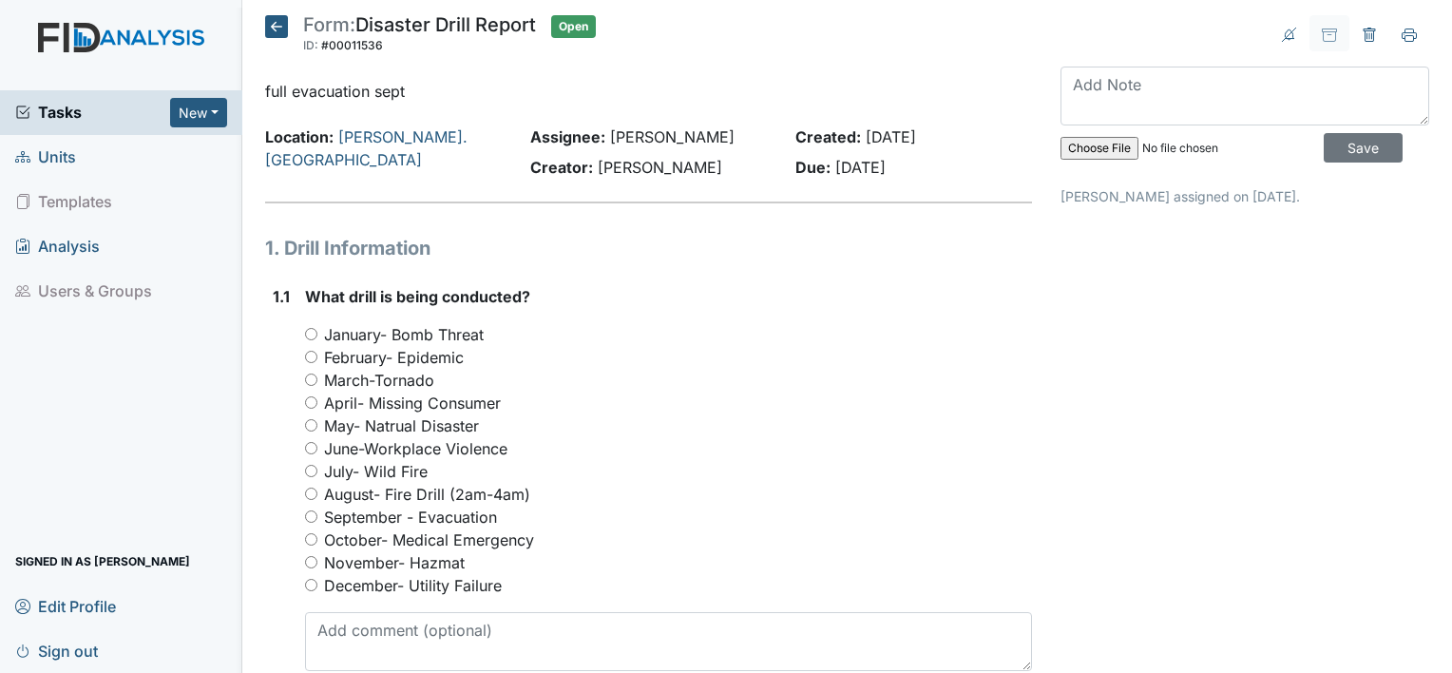
click at [309, 516] on input "September - Evacuation" at bounding box center [311, 516] width 12 height 12
radio input "true"
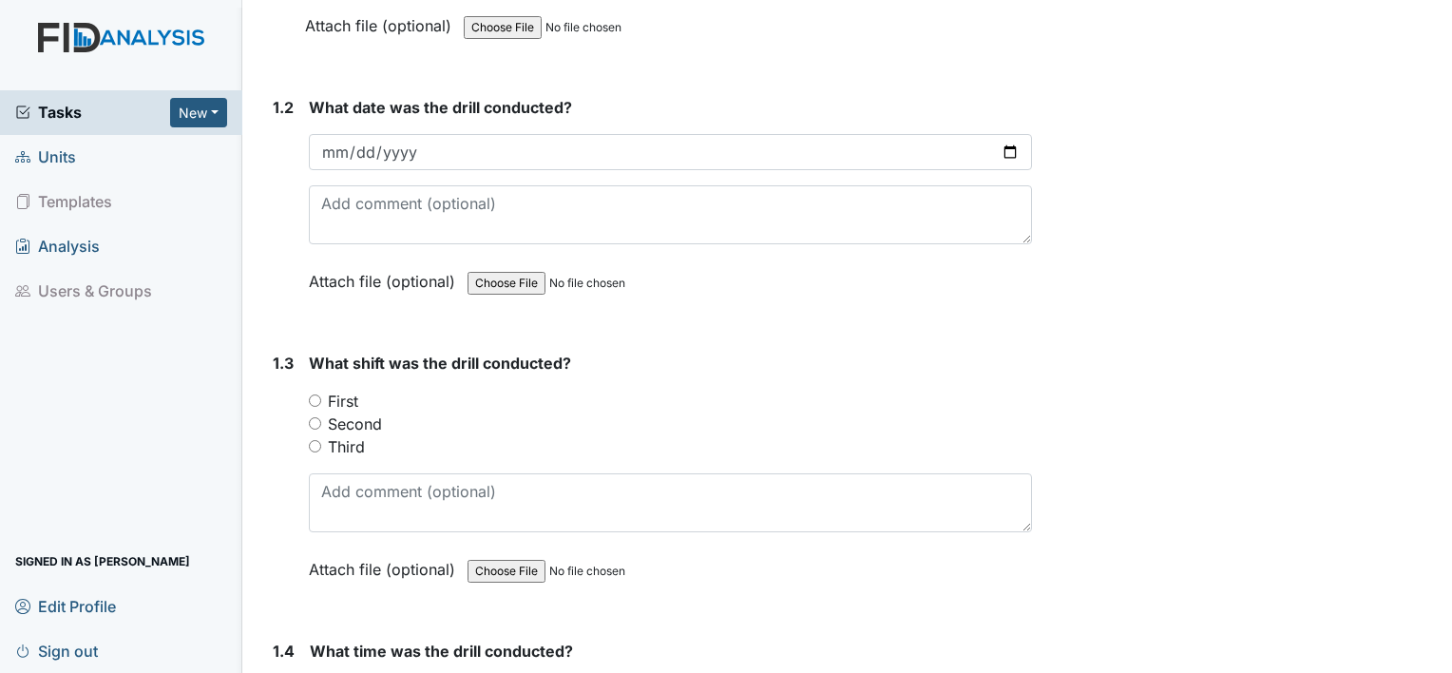
scroll to position [684, 0]
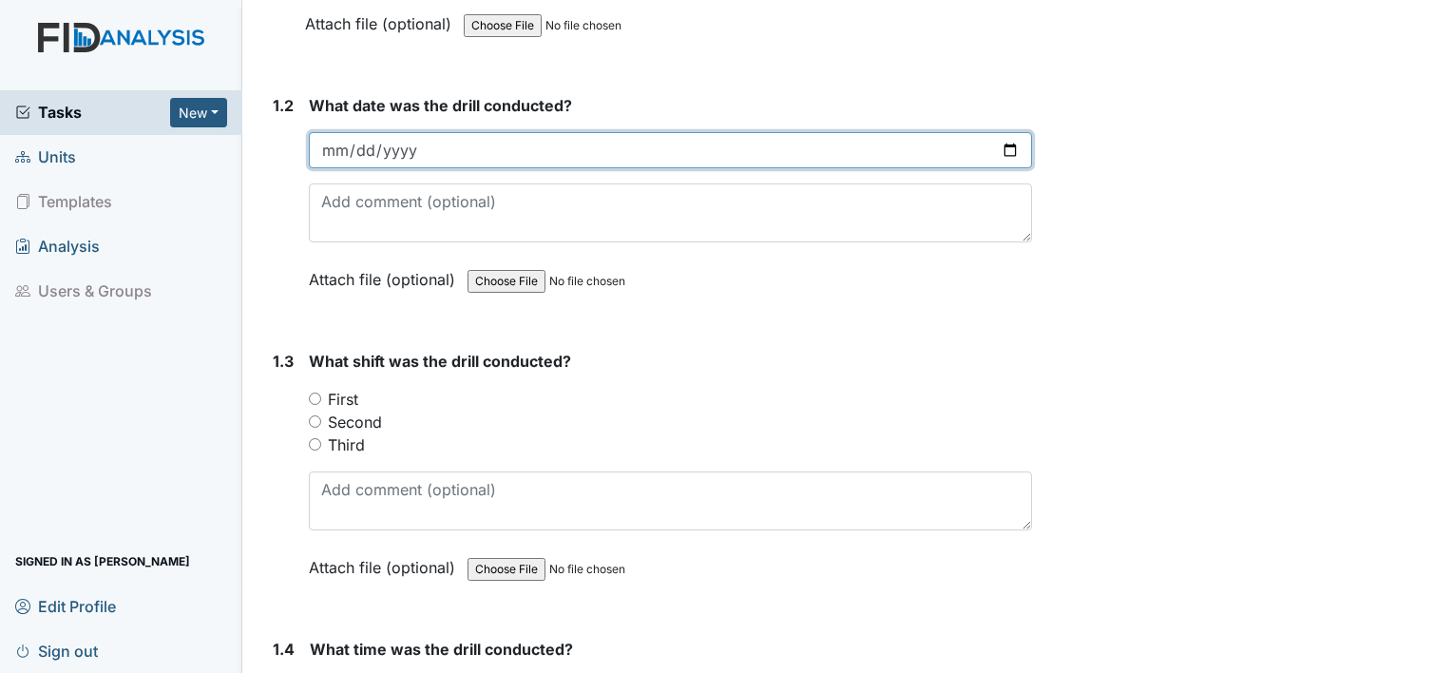
click at [947, 155] on input "date" at bounding box center [670, 150] width 723 height 36
type input "[DATE]"
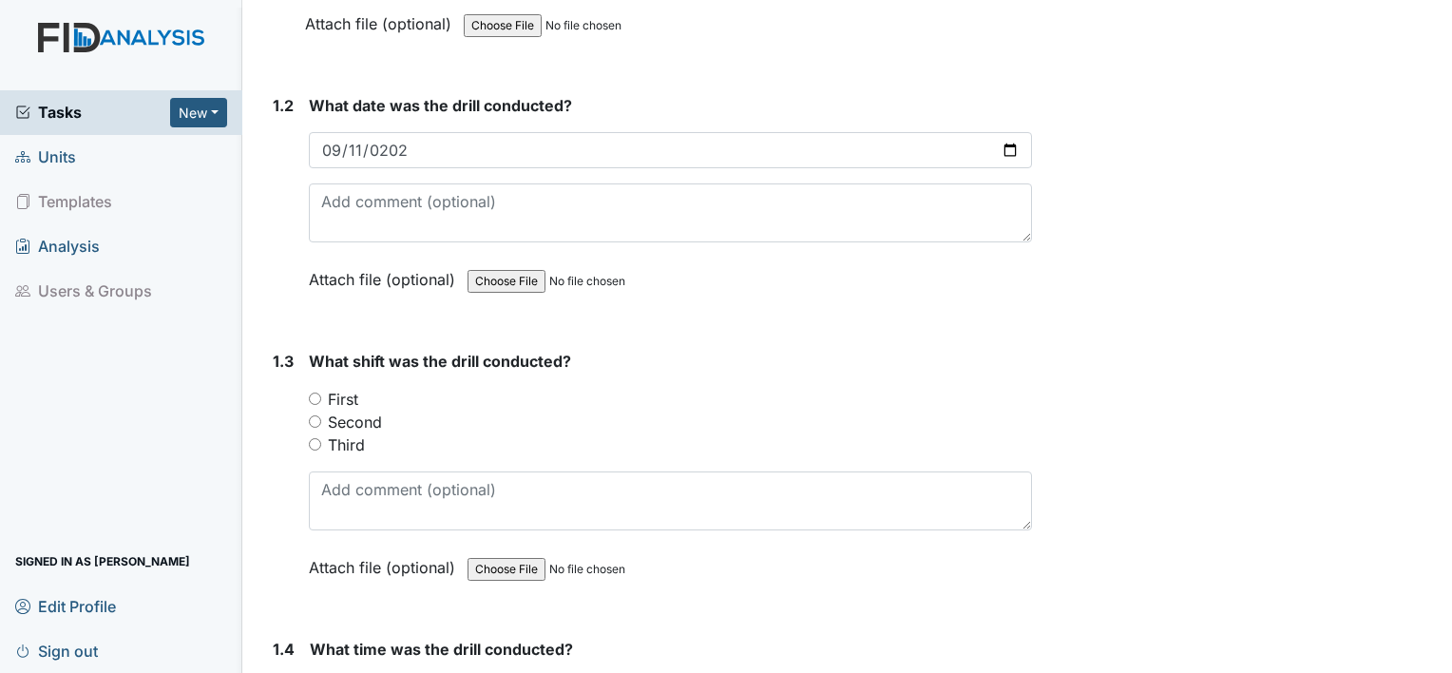
click at [313, 415] on input "Second" at bounding box center [315, 421] width 12 height 12
radio input "true"
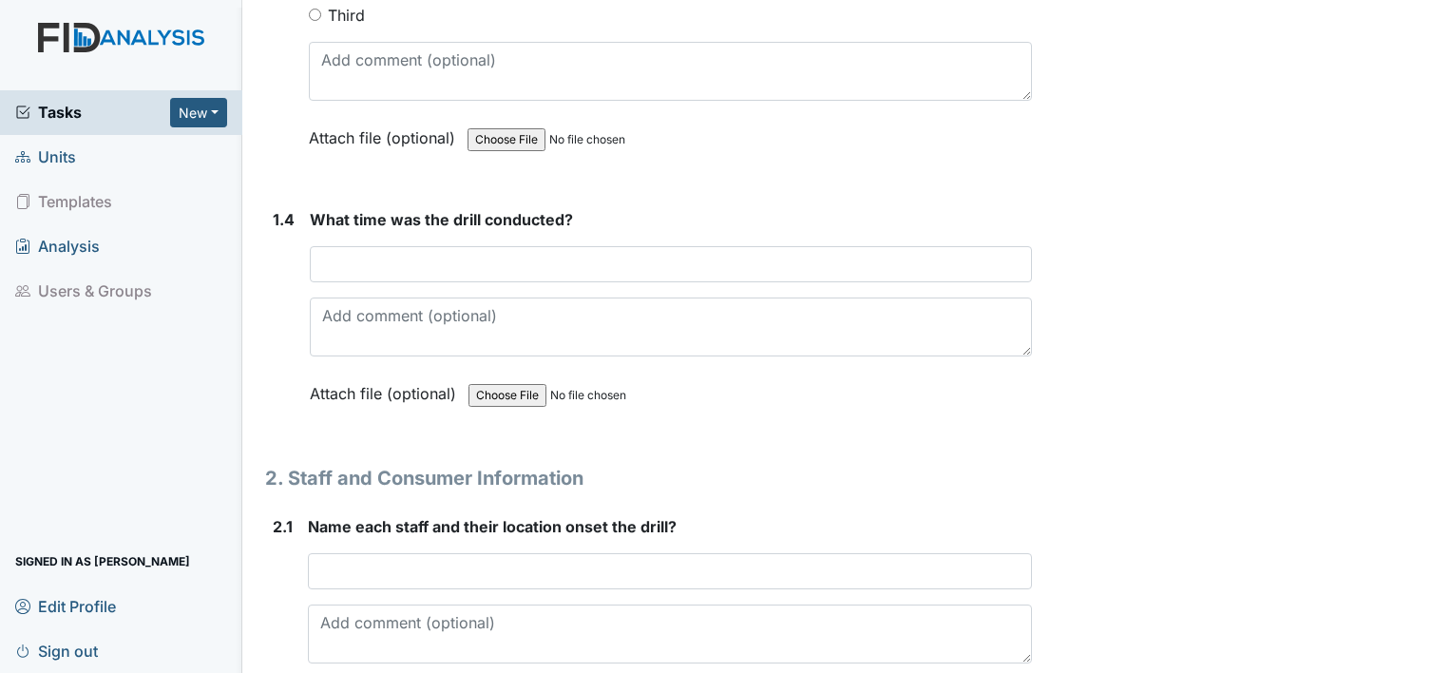
scroll to position [1140, 0]
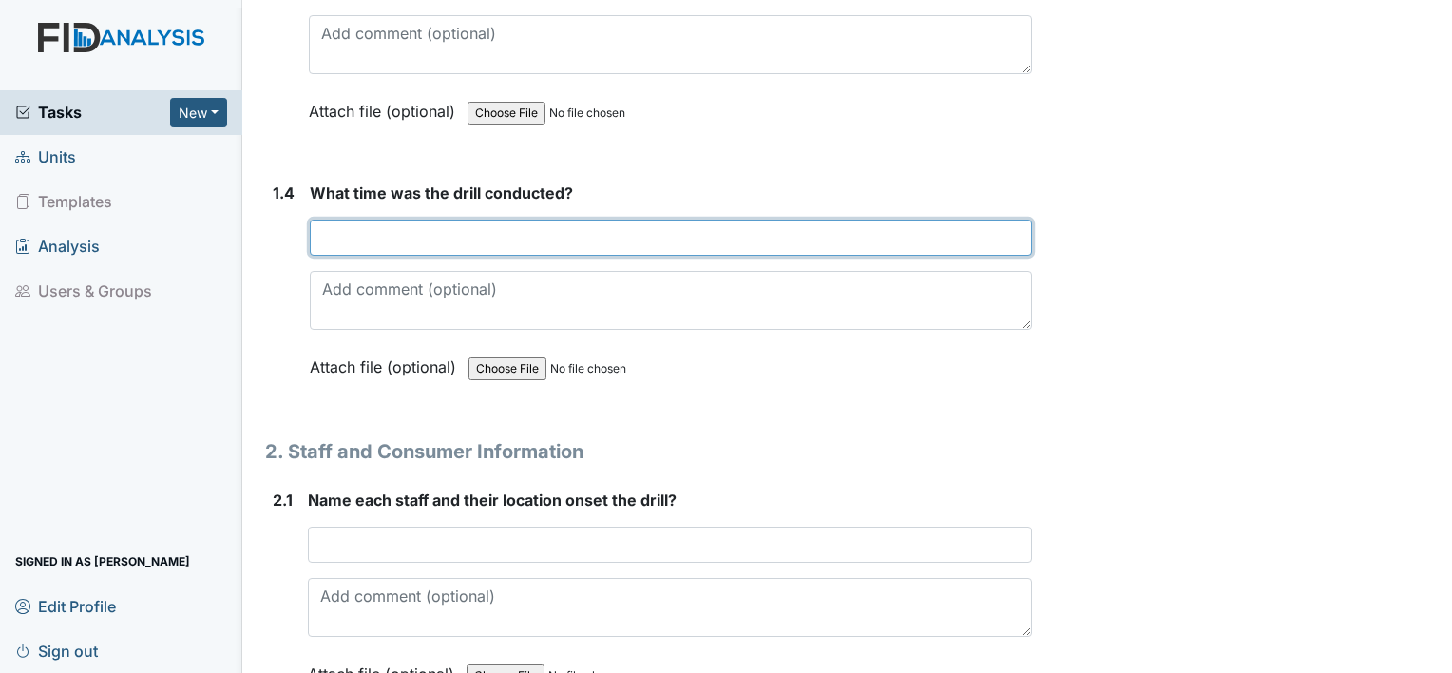
click at [593, 232] on input "text" at bounding box center [671, 238] width 722 height 36
type input "6:21pm"
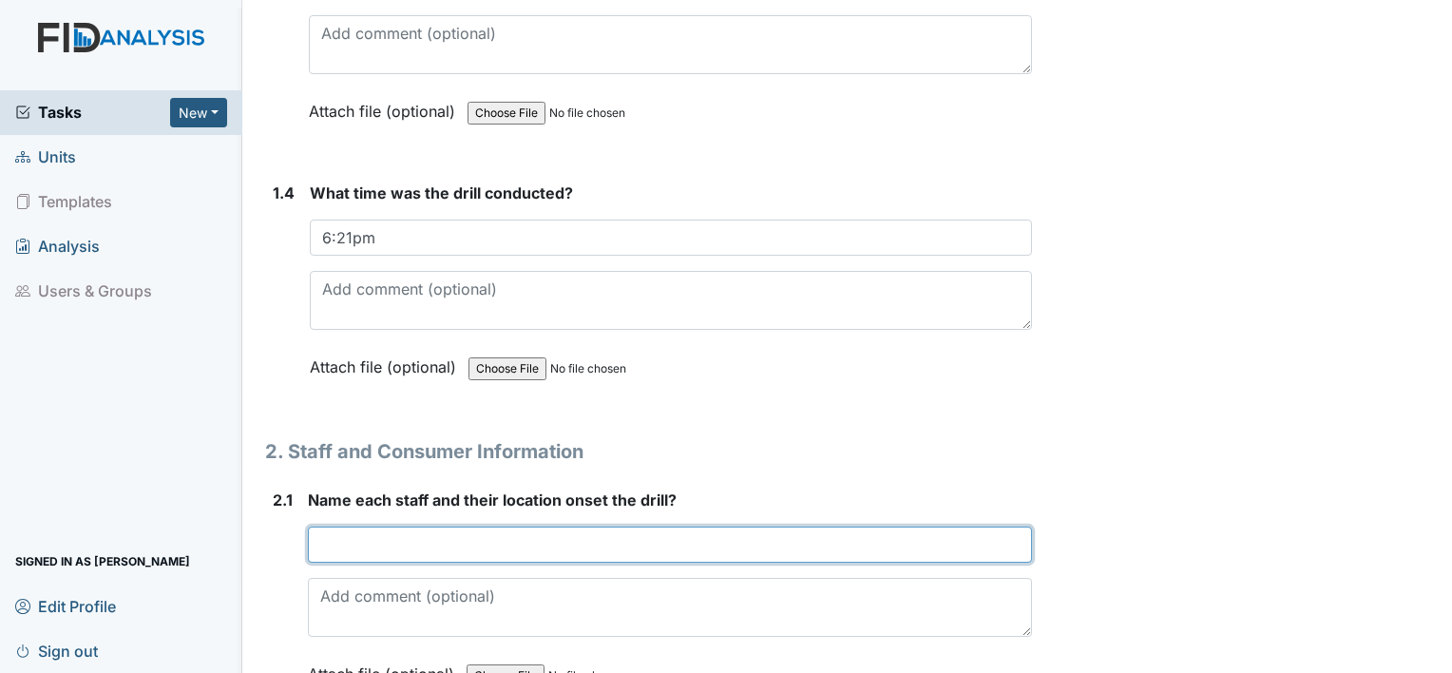
click at [492, 554] on input "text" at bounding box center [670, 545] width 724 height 36
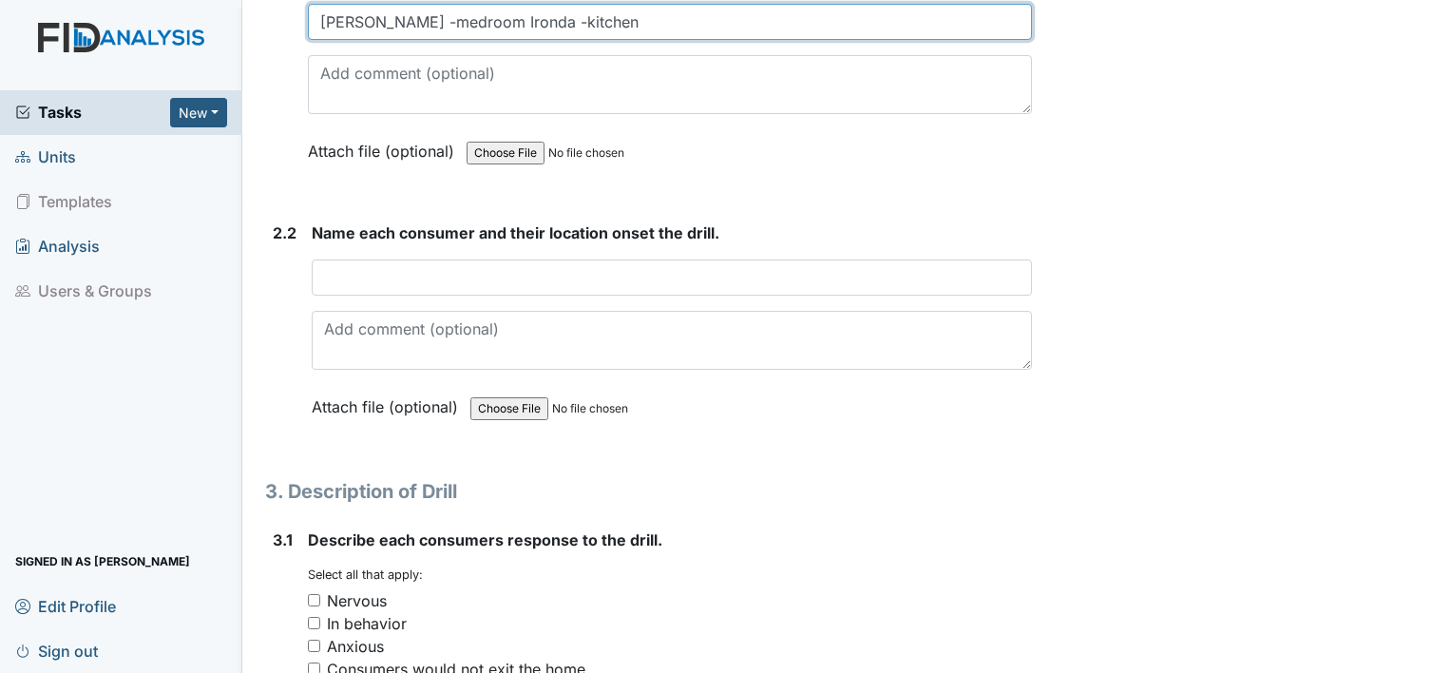
scroll to position [1711, 0]
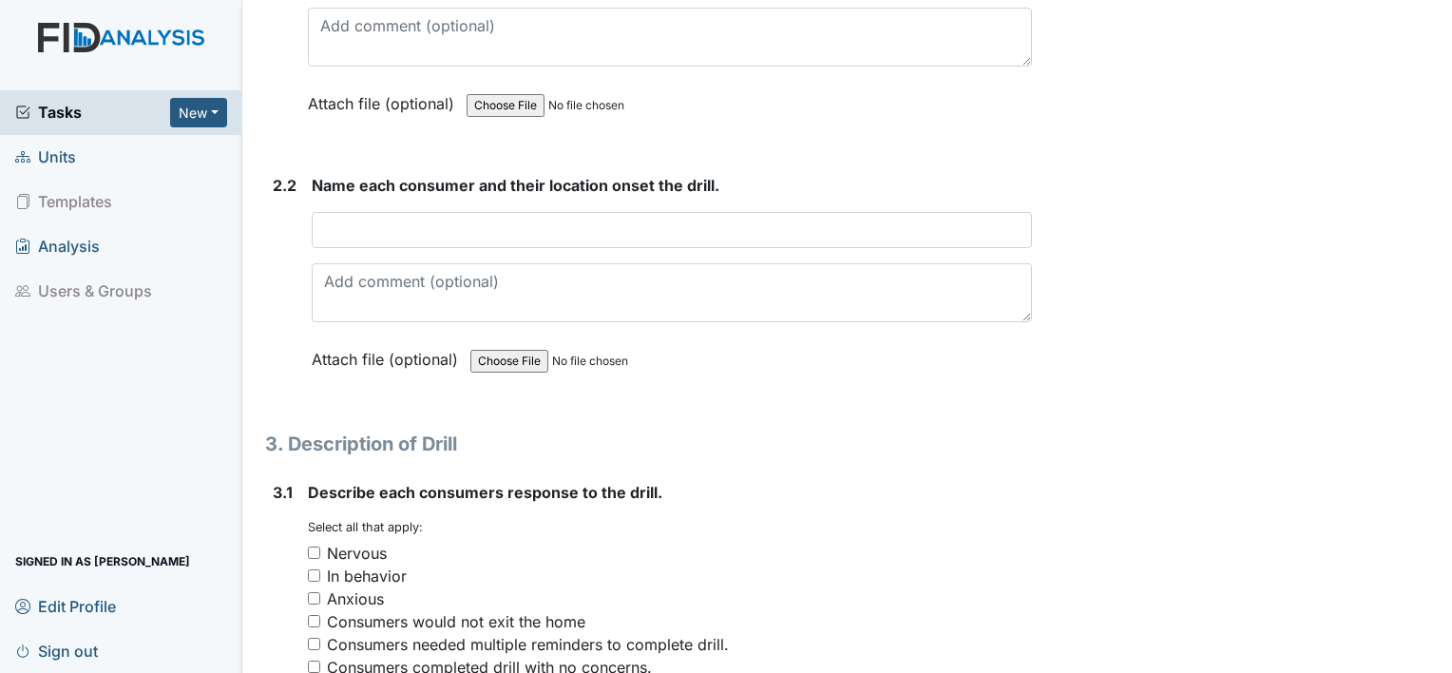
type input "Juanita -medroom Ironda -kitchen"
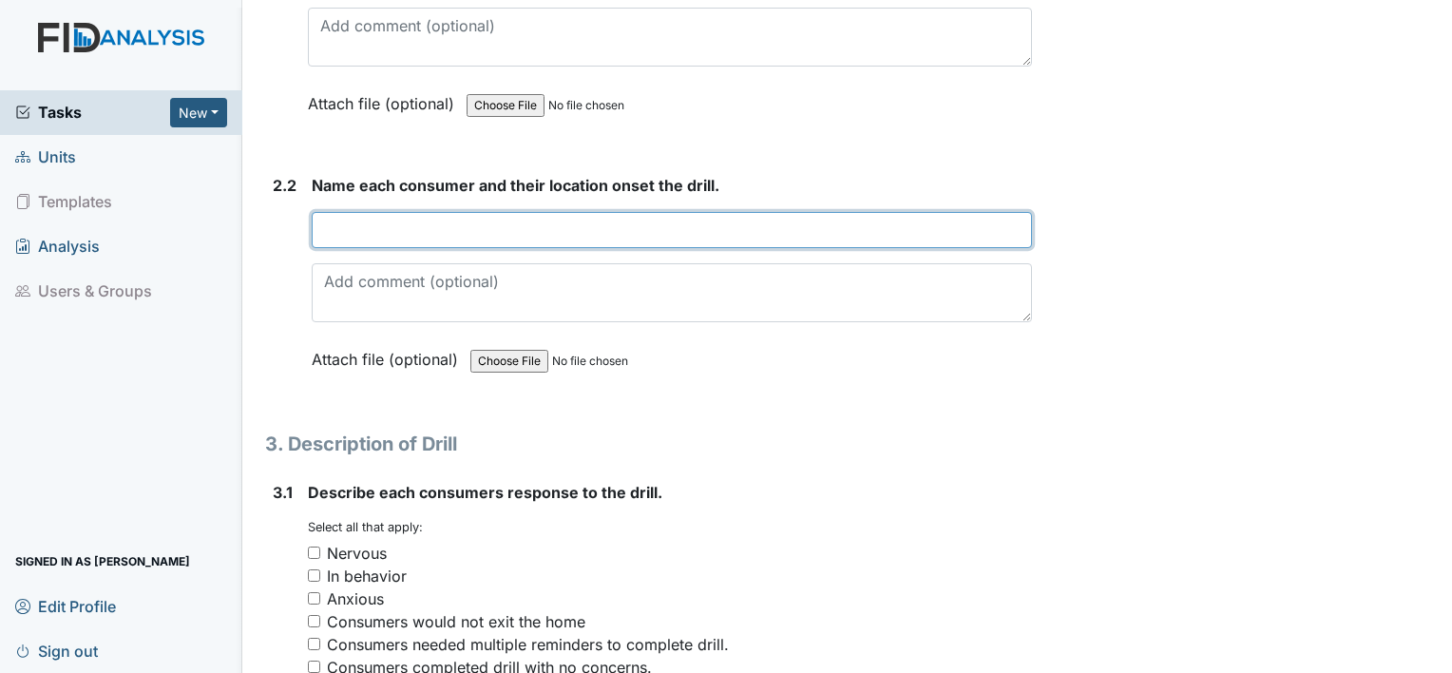
click at [935, 229] on input "text" at bounding box center [672, 230] width 720 height 36
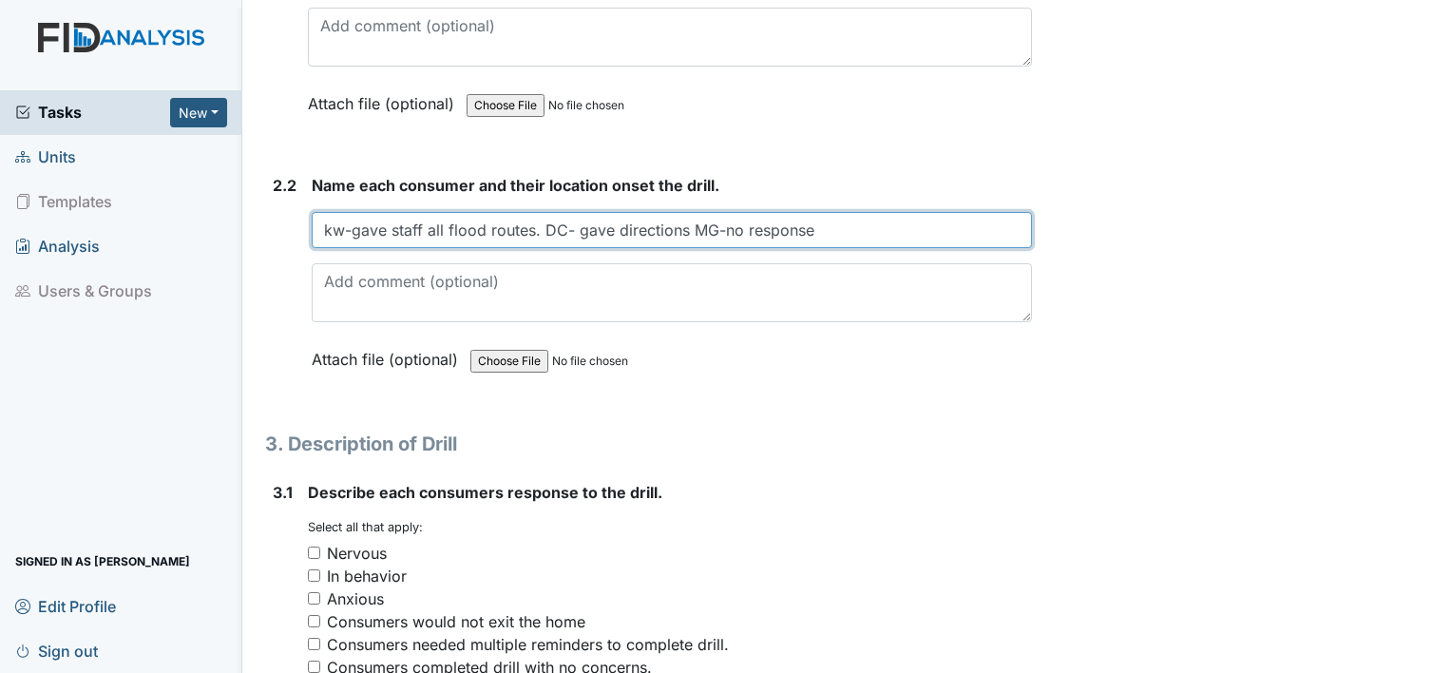
click at [856, 217] on input "kw-gave staff all flood routes. DC- gave directions MG-no response" at bounding box center [672, 230] width 720 height 36
click at [656, 226] on input "kw-bedroom,MG- bedroom TG-LIVINGROOM VM doing chores in bathroom 2" at bounding box center [672, 230] width 720 height 36
click at [521, 224] on input "kw-bedroom, MG- bedroom TG-LIVINGROOM, VM doing chores in bathroom 2" at bounding box center [672, 230] width 720 height 36
click at [909, 228] on input "kw-bedroom, MG- bedroom, TG-LIVINGROOM, VM doing chores in bathroom 2" at bounding box center [672, 230] width 720 height 36
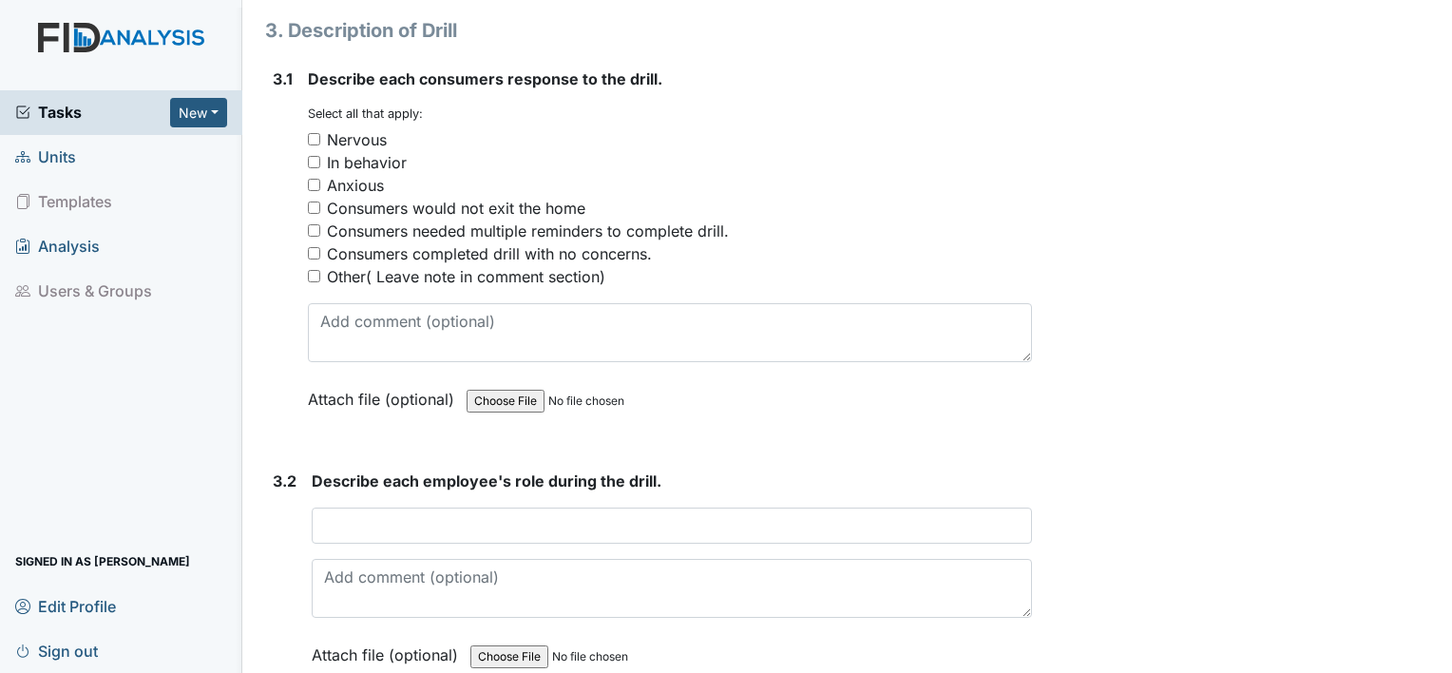
scroll to position [2129, 0]
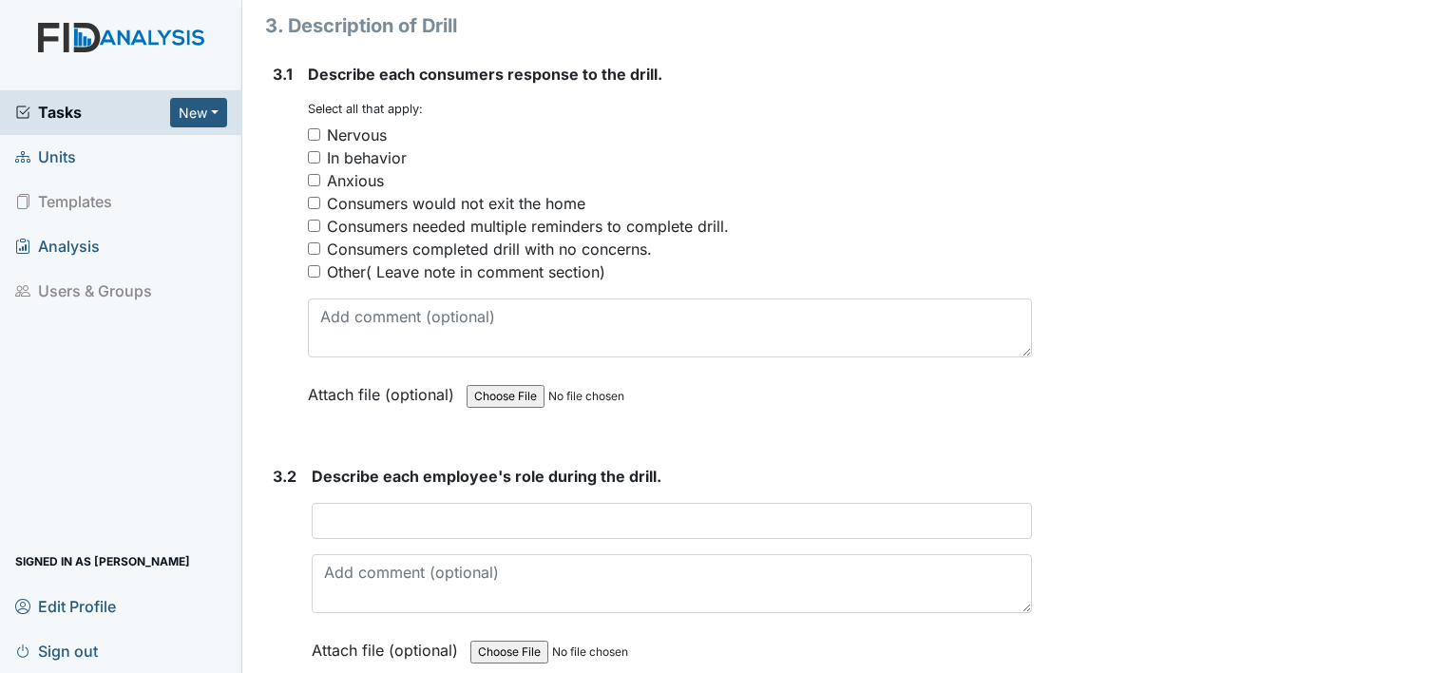
type input "kw-bedroom, MG- bedroom, TG-LIVINGROOM, VM doing chores in bathroom 2 DC prepar…"
click at [311, 245] on input "Consumers completed drill with no concerns." at bounding box center [314, 248] width 12 height 12
checkbox input "true"
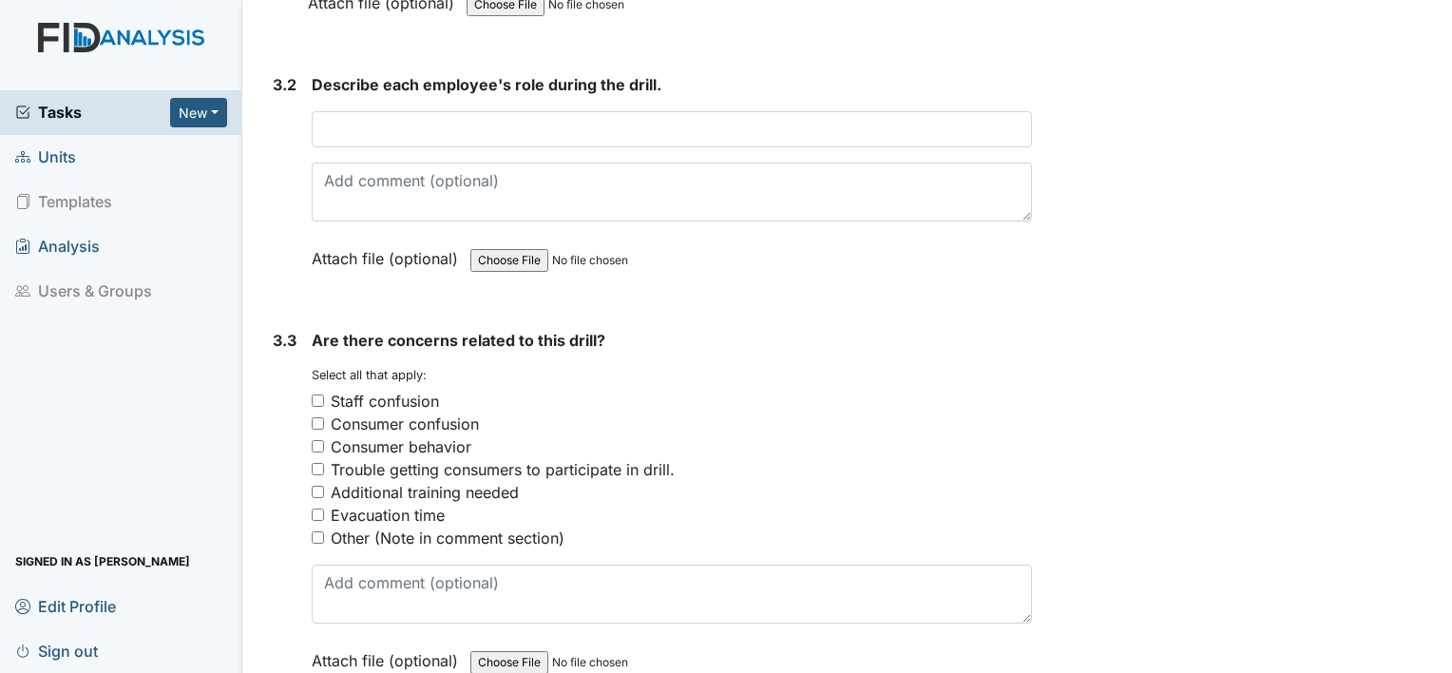
scroll to position [2547, 0]
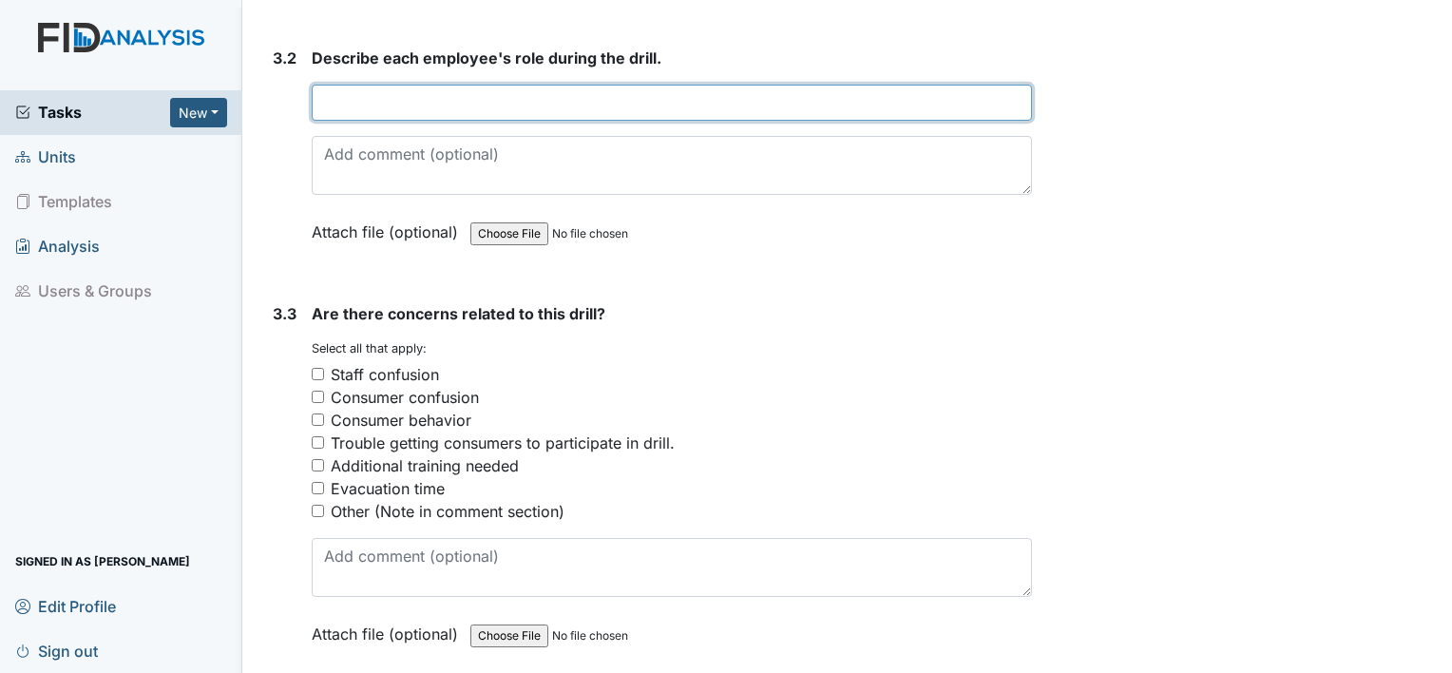
click at [587, 88] on input "text" at bounding box center [672, 103] width 720 height 36
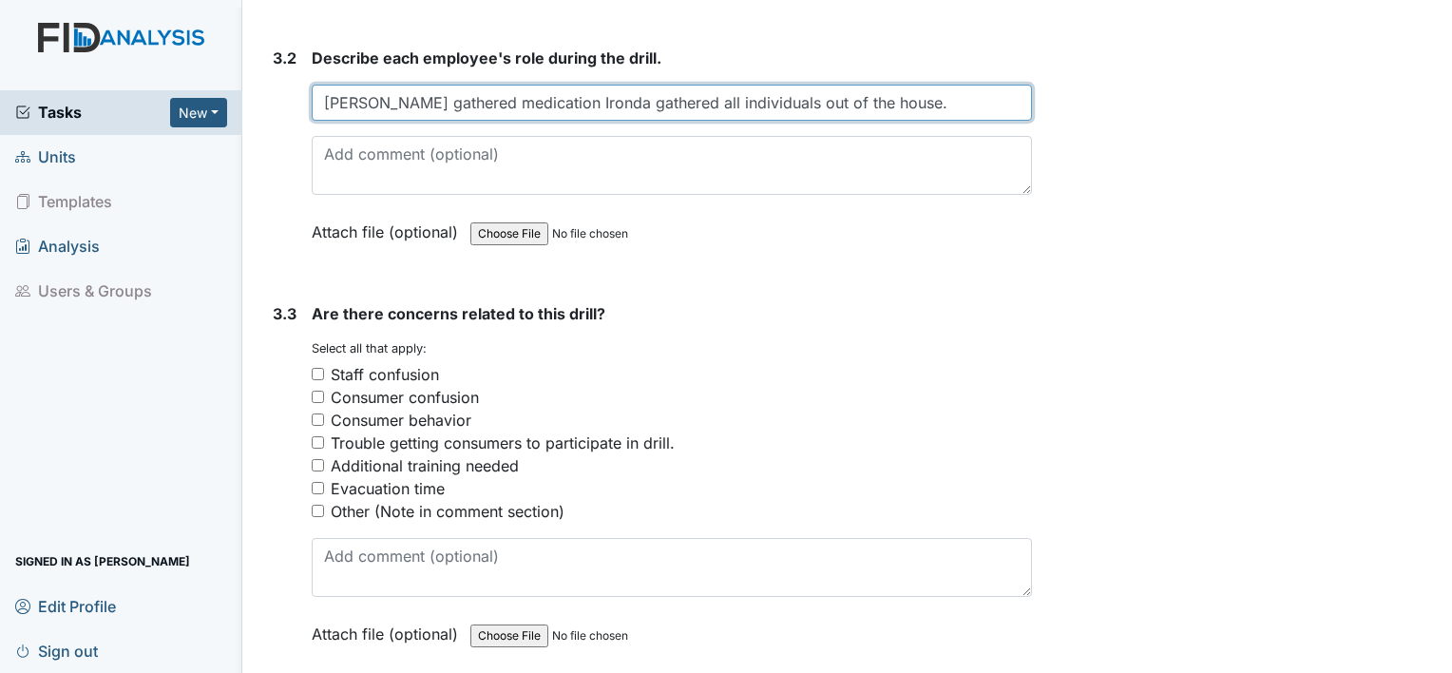
type input "Juanita gathered medication Ironda gathered all individuals out of the house."
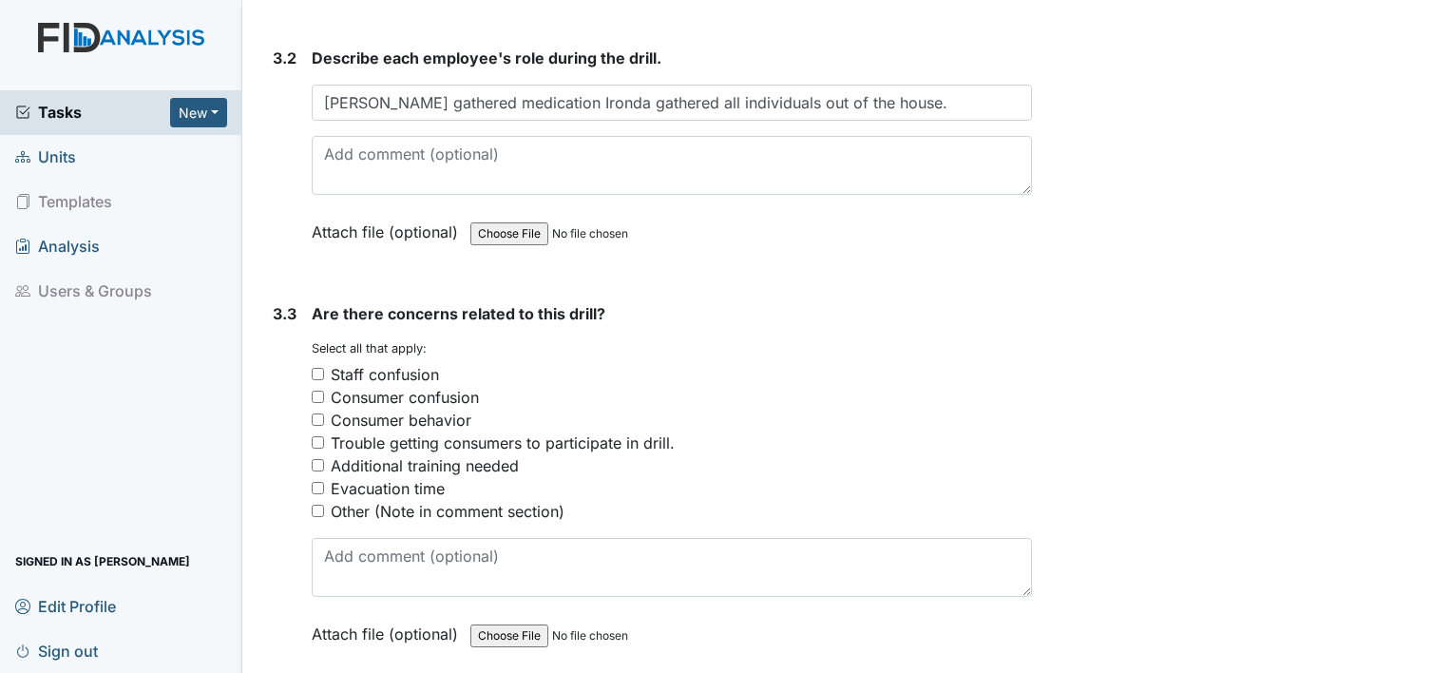
click at [317, 391] on input "Consumer confusion" at bounding box center [318, 397] width 12 height 12
checkbox input "true"
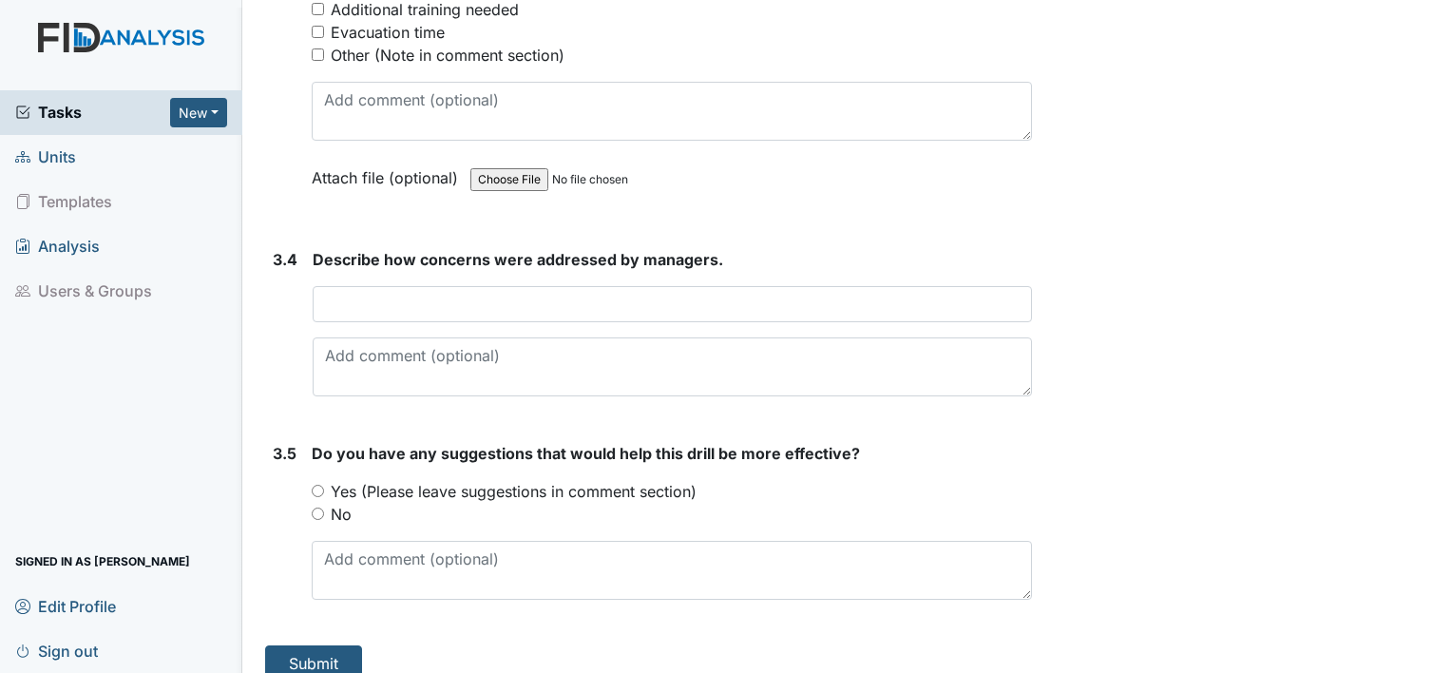
scroll to position [3016, 0]
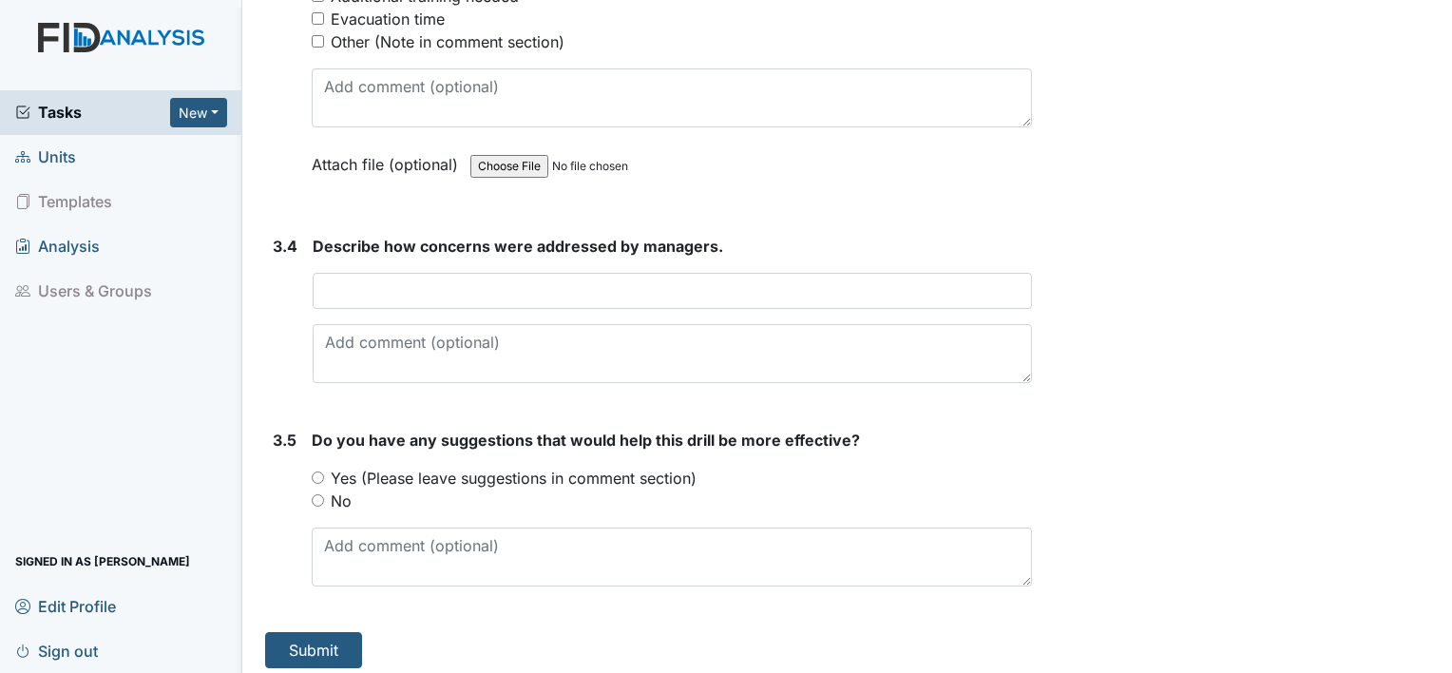
drag, startPoint x: 316, startPoint y: 490, endPoint x: 420, endPoint y: 282, distance: 232.9
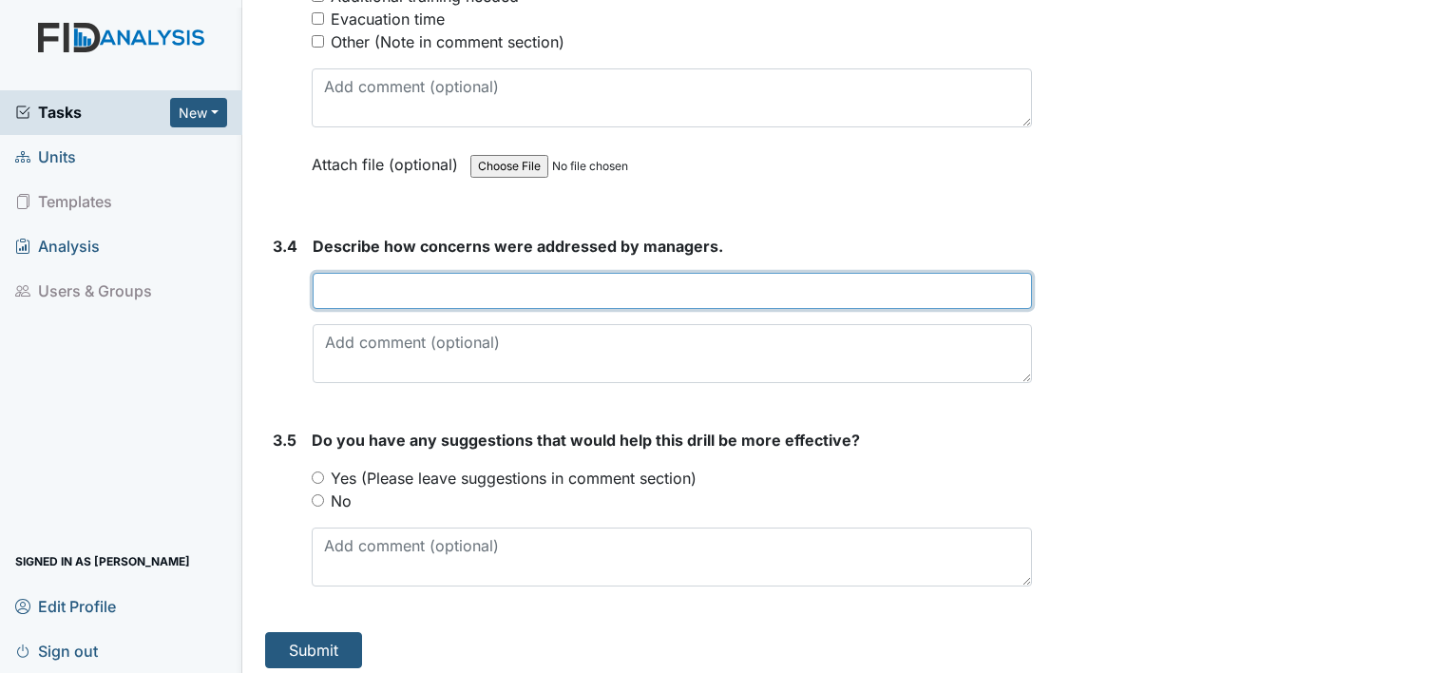
click at [420, 282] on input "text" at bounding box center [672, 291] width 719 height 36
type input "No real concerns"
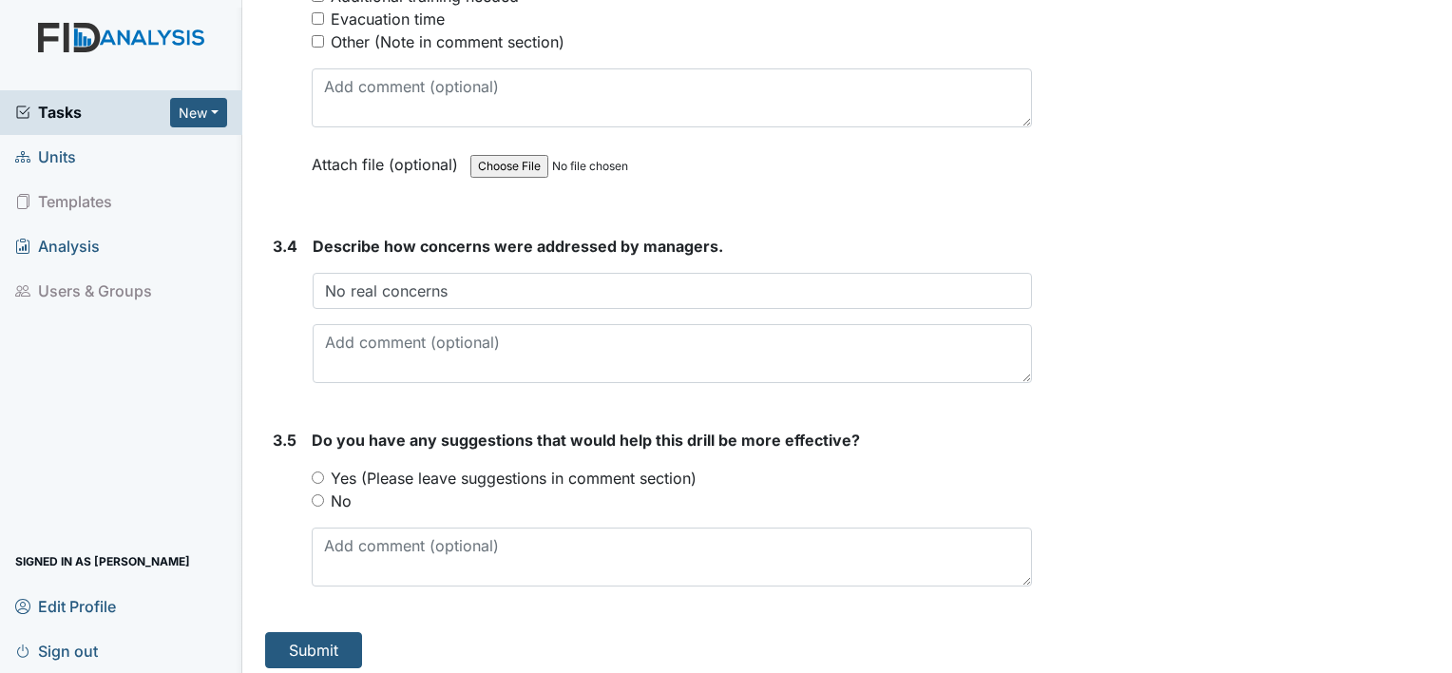
click at [321, 494] on input "No" at bounding box center [318, 500] width 12 height 12
radio input "true"
click at [325, 645] on button "Submit" at bounding box center [313, 650] width 97 height 36
